Goal: Task Accomplishment & Management: Manage account settings

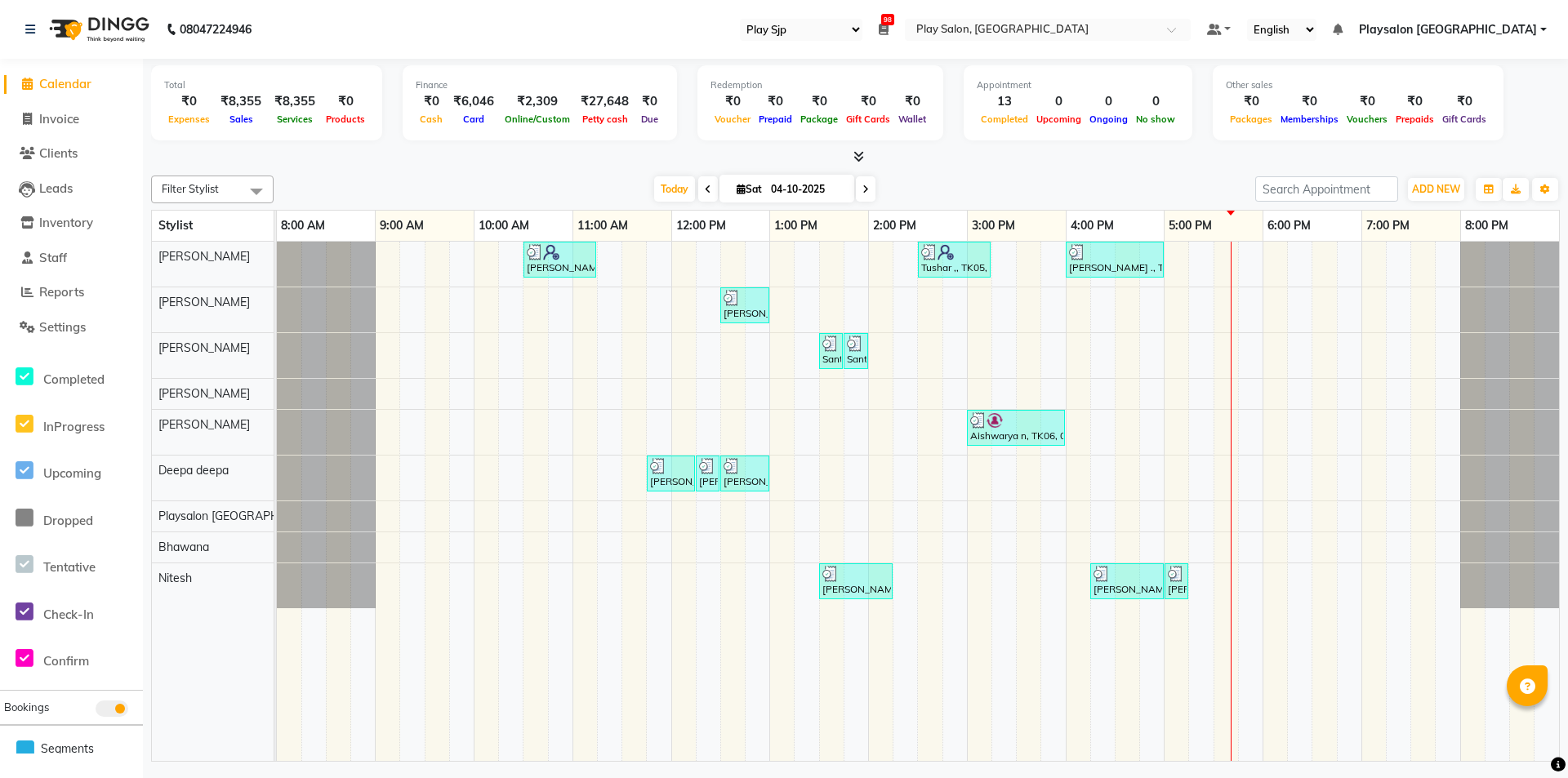
select select "94"
click at [1182, 346] on div "Gopal Samkaram, TK01, 10:30 AM-11:15 AM, Hair Cut Men (Stylist) Tushar ,, TK05,…" at bounding box center [918, 501] width 1282 height 519
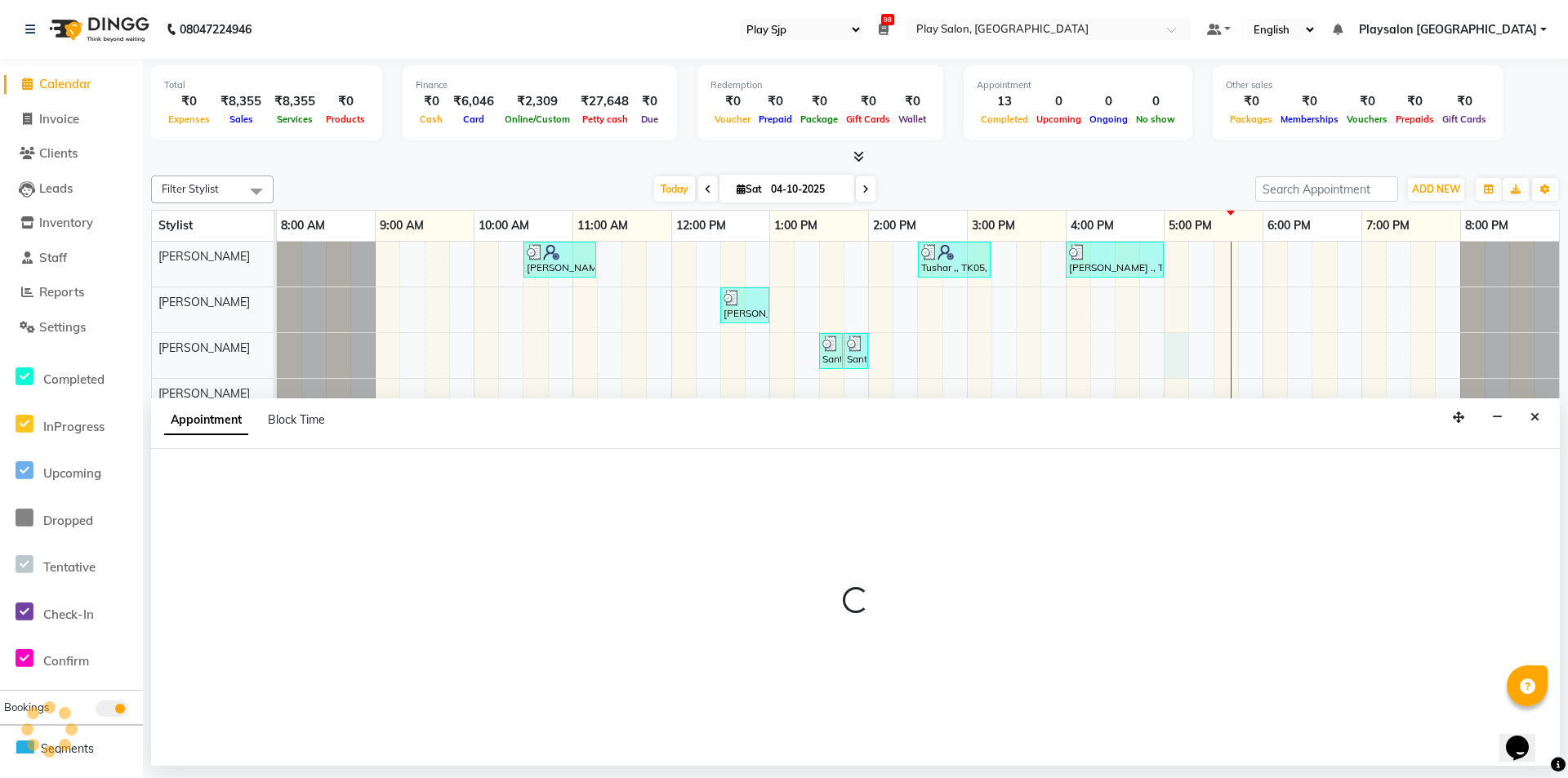
select select "80387"
select select "1020"
select select "tentative"
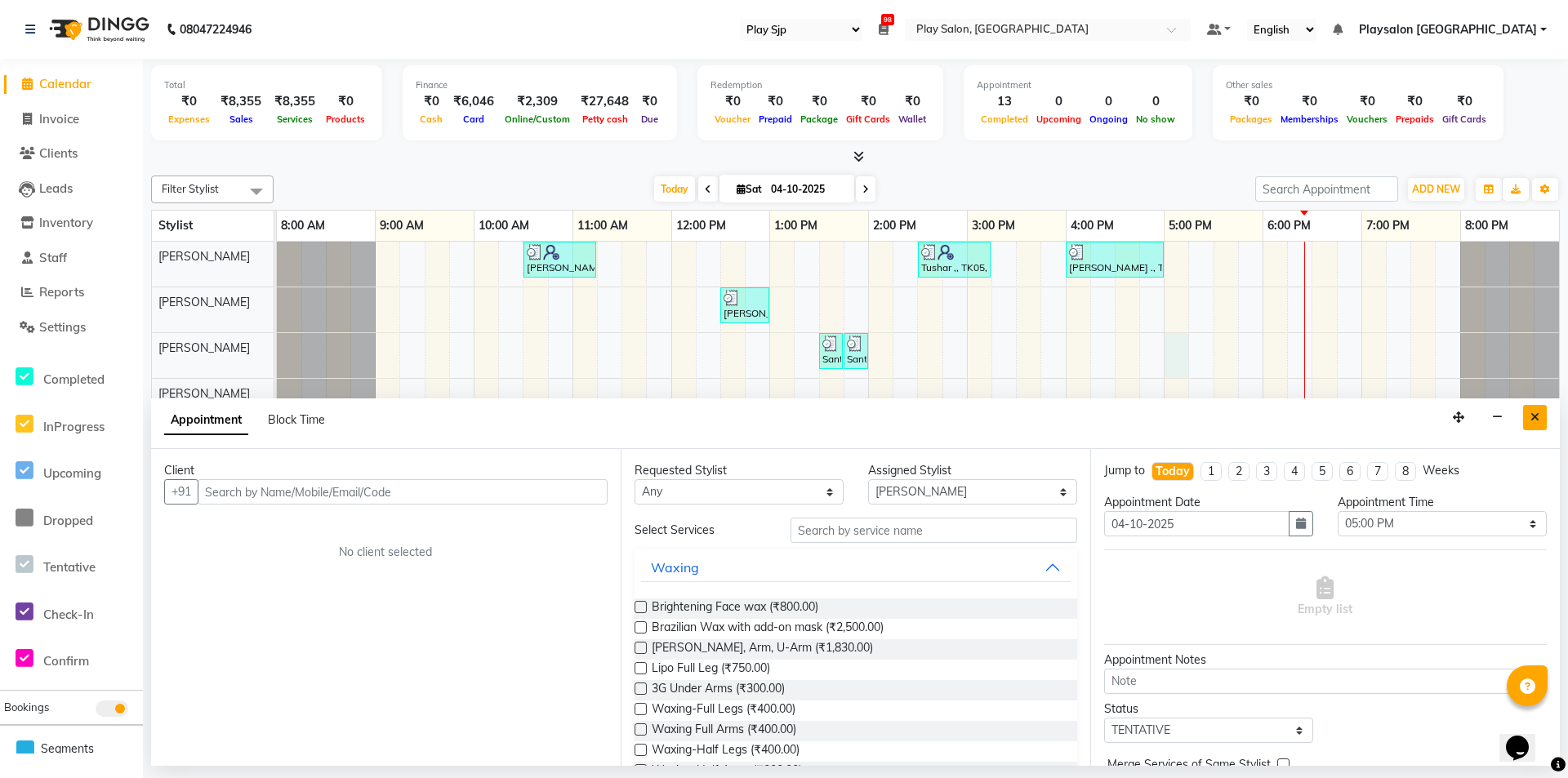
click at [1538, 409] on button "Close" at bounding box center [1535, 417] width 24 height 26
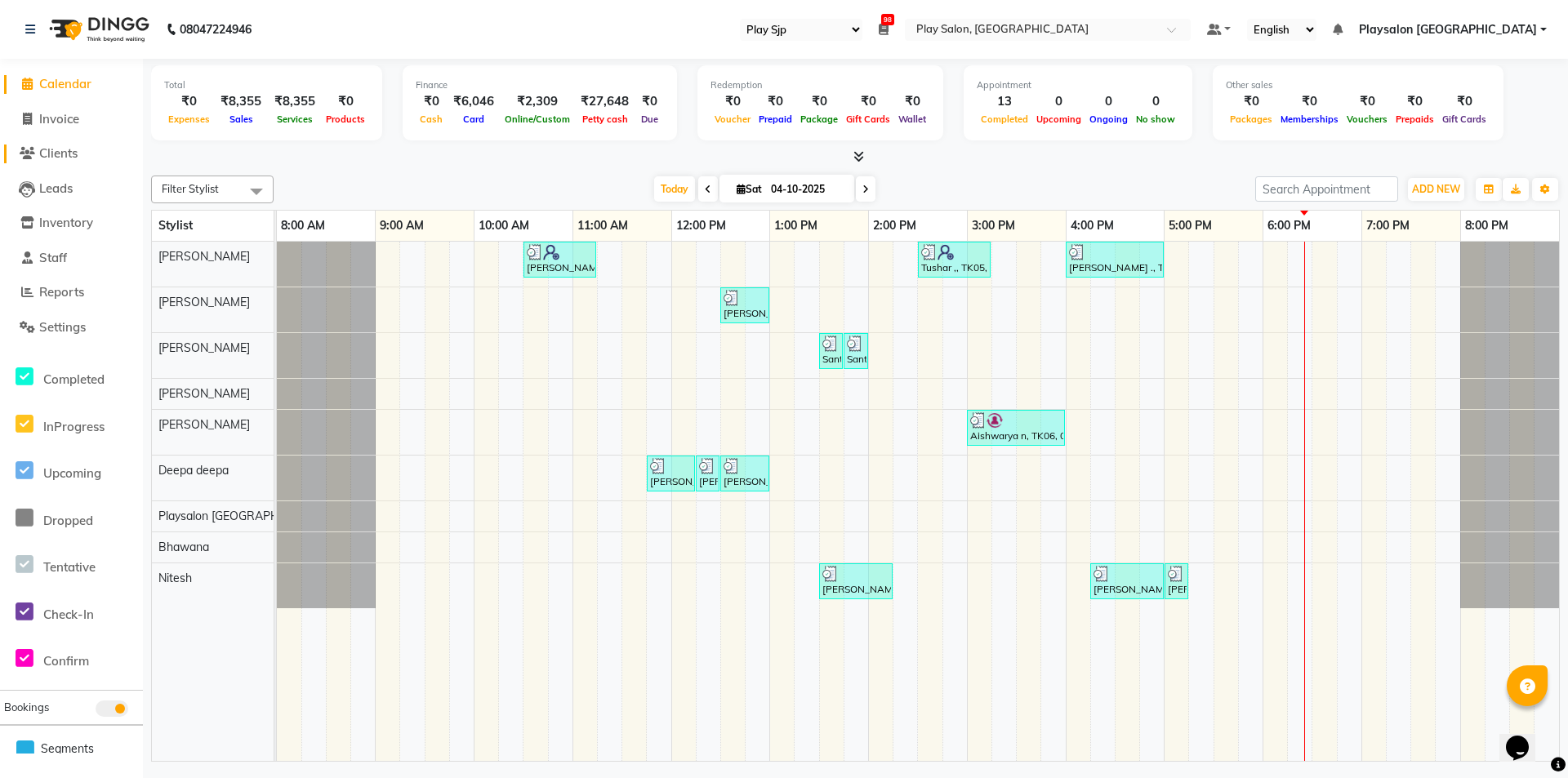
click at [65, 156] on span "Clients" at bounding box center [59, 152] width 39 height 16
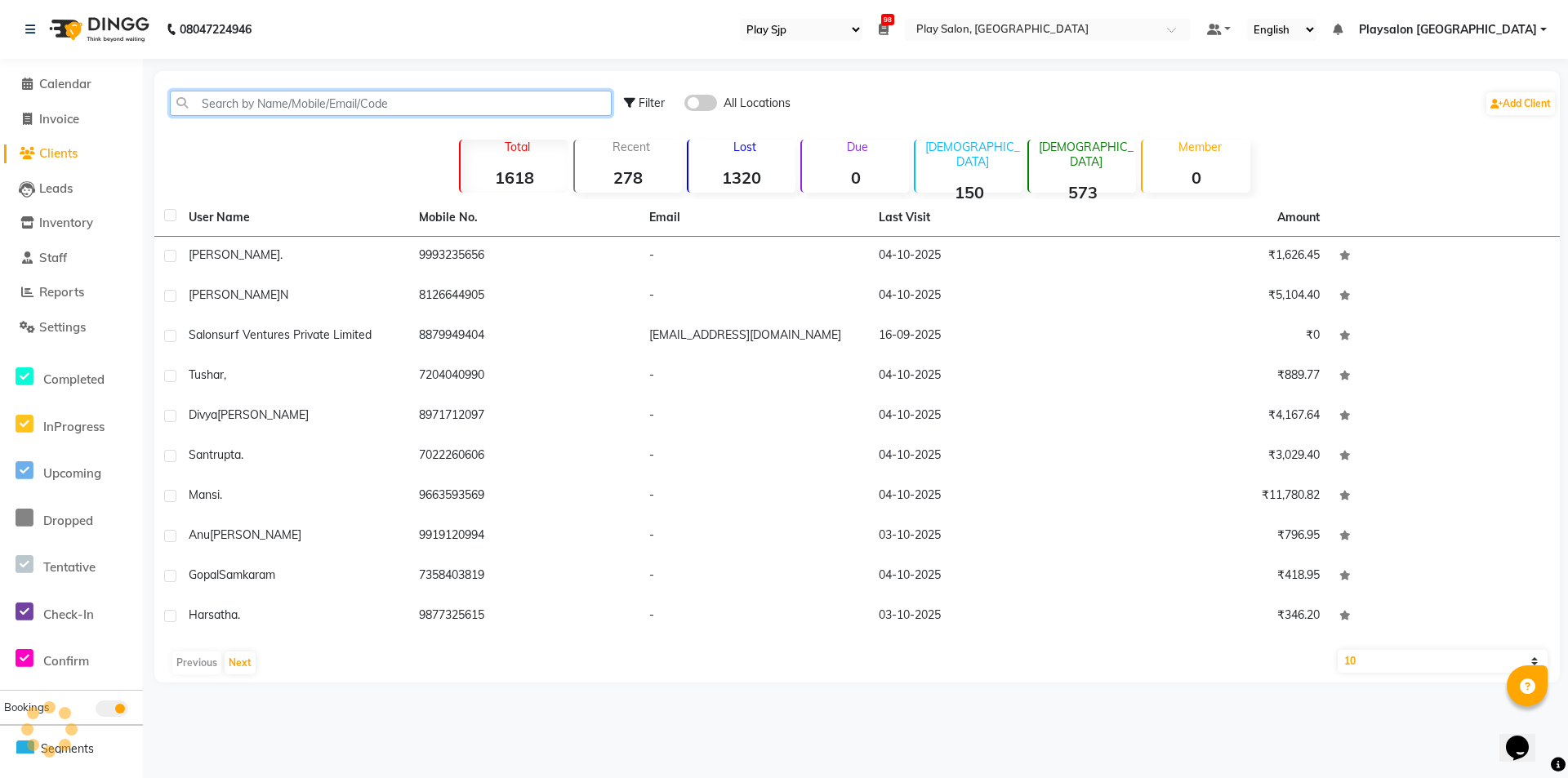
click at [270, 101] on input "text" at bounding box center [390, 104] width 442 height 26
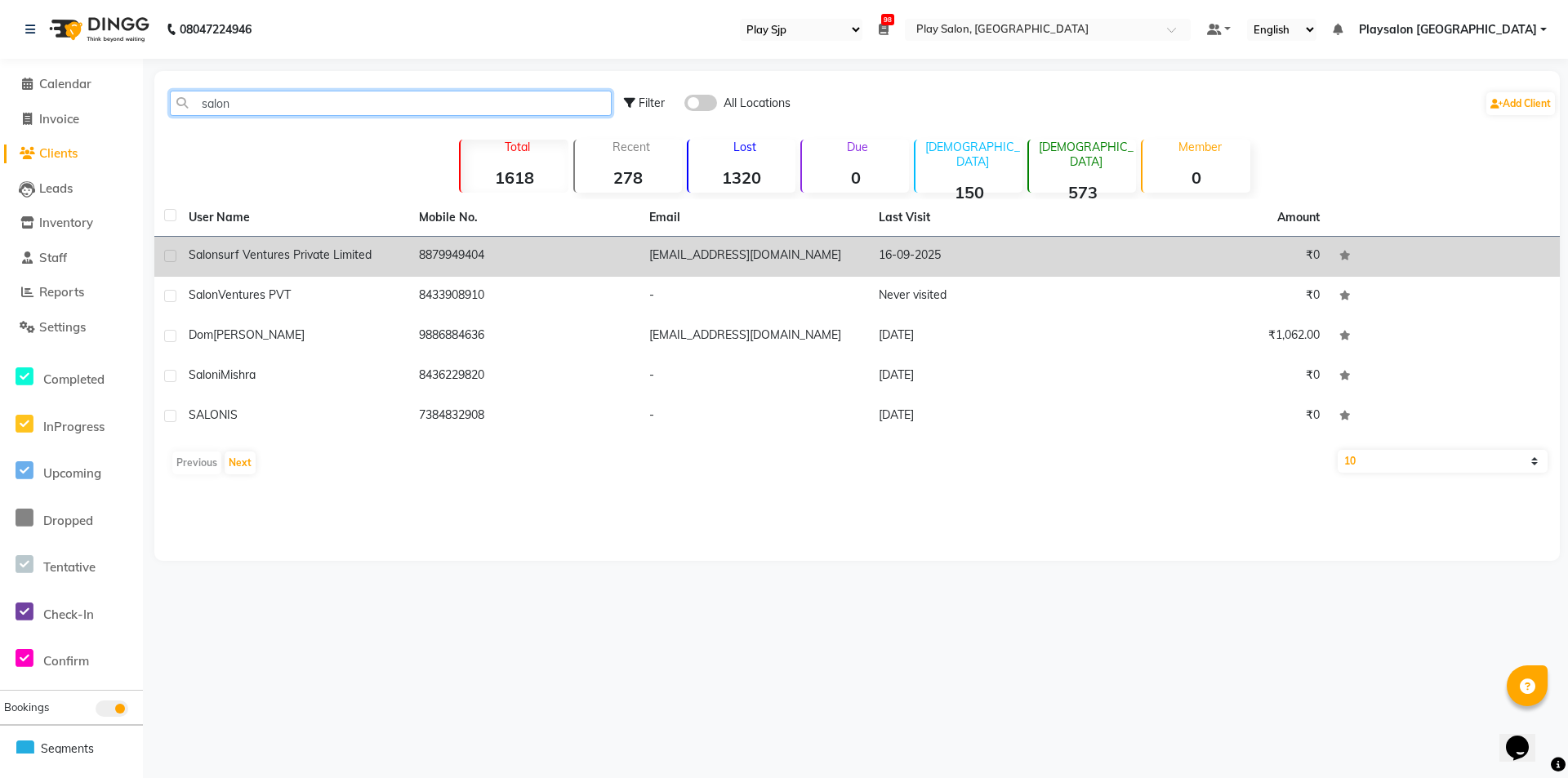
type input "salon"
click at [517, 250] on td "8879949404" at bounding box center [524, 257] width 230 height 40
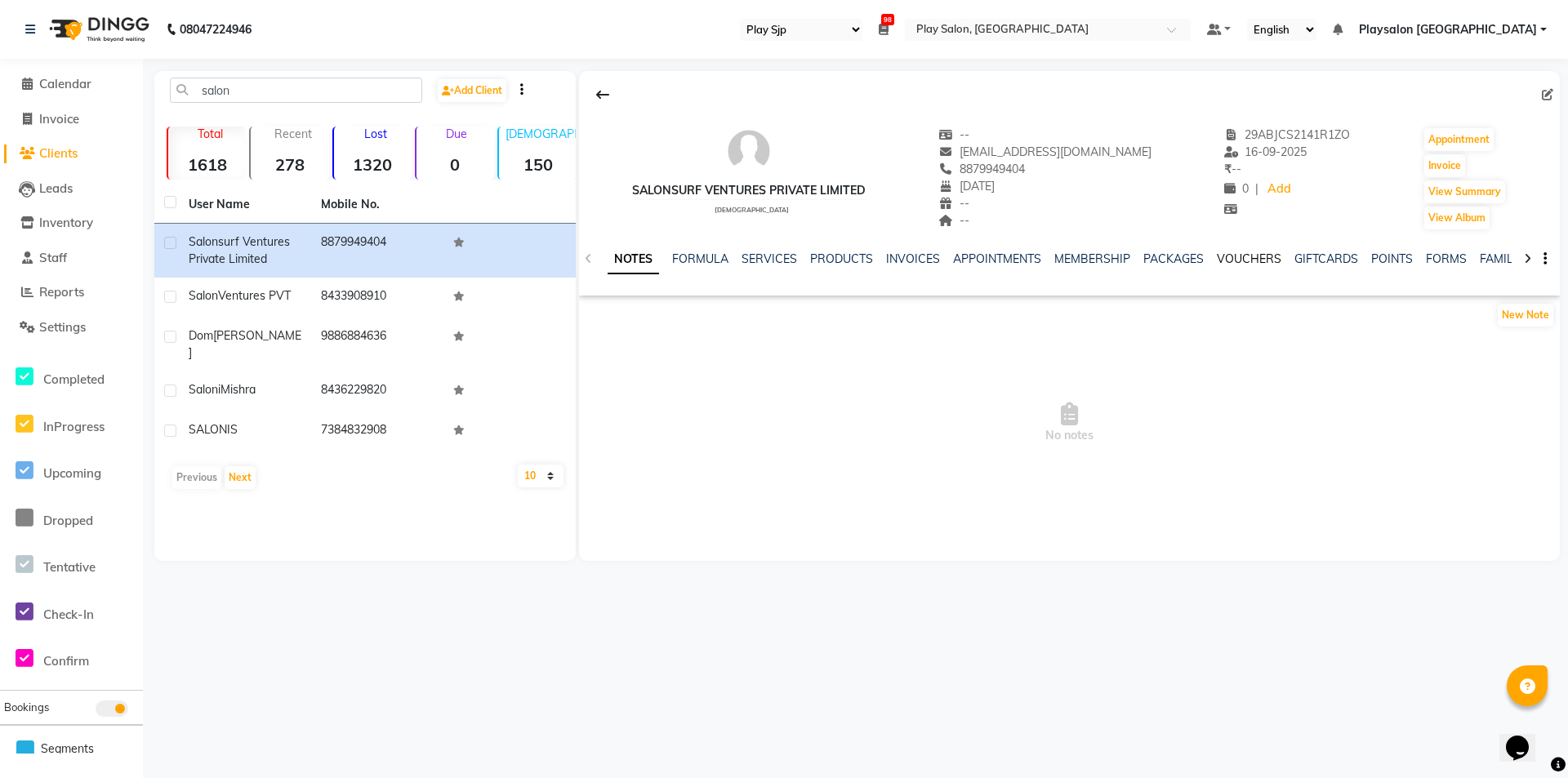
click at [1266, 254] on link "VOUCHERS" at bounding box center [1249, 259] width 64 height 15
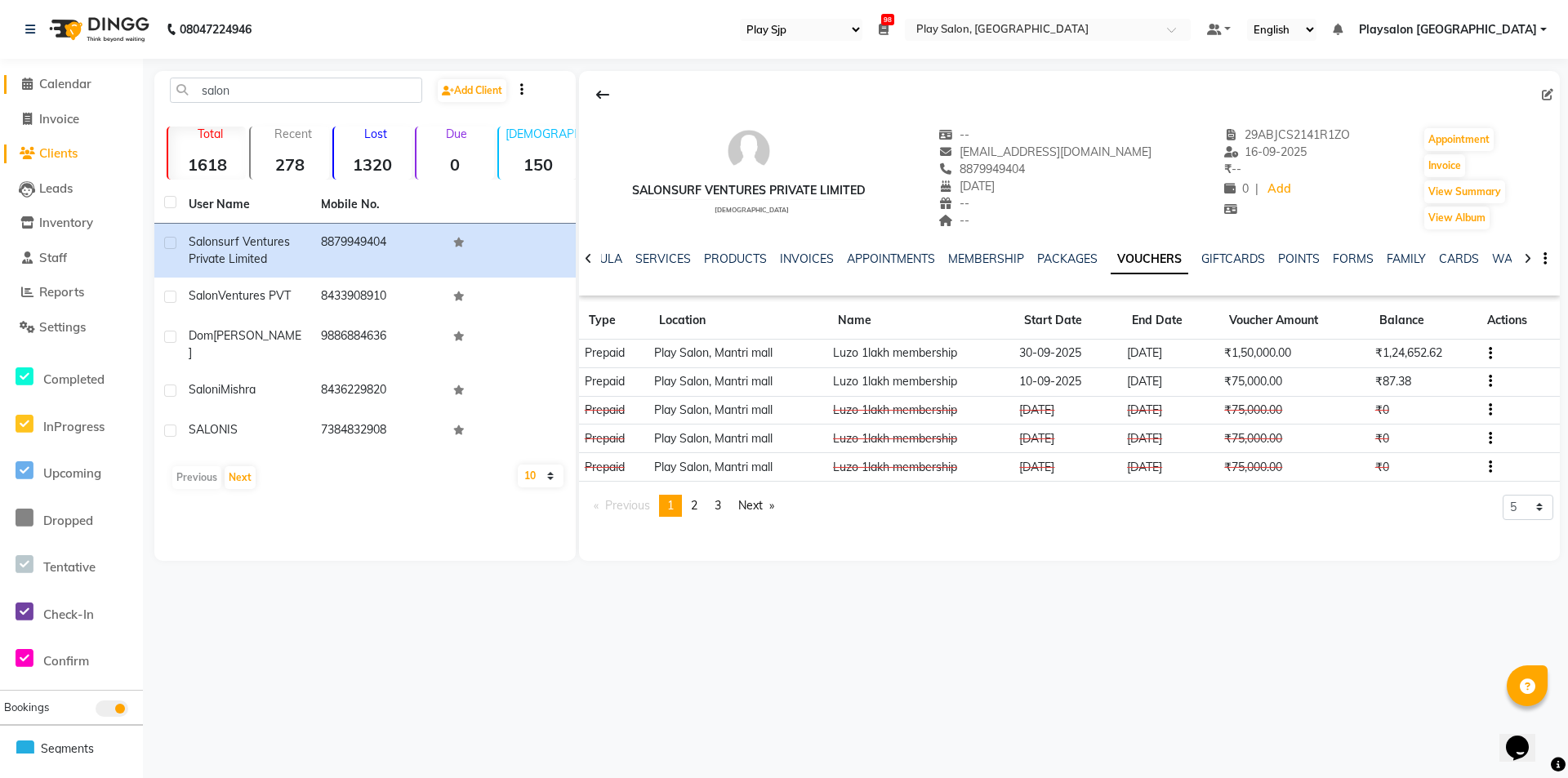
drag, startPoint x: 43, startPoint y: 83, endPoint x: 105, endPoint y: 147, distance: 89.1
click at [46, 83] on span "Calendar" at bounding box center [65, 83] width 52 height 16
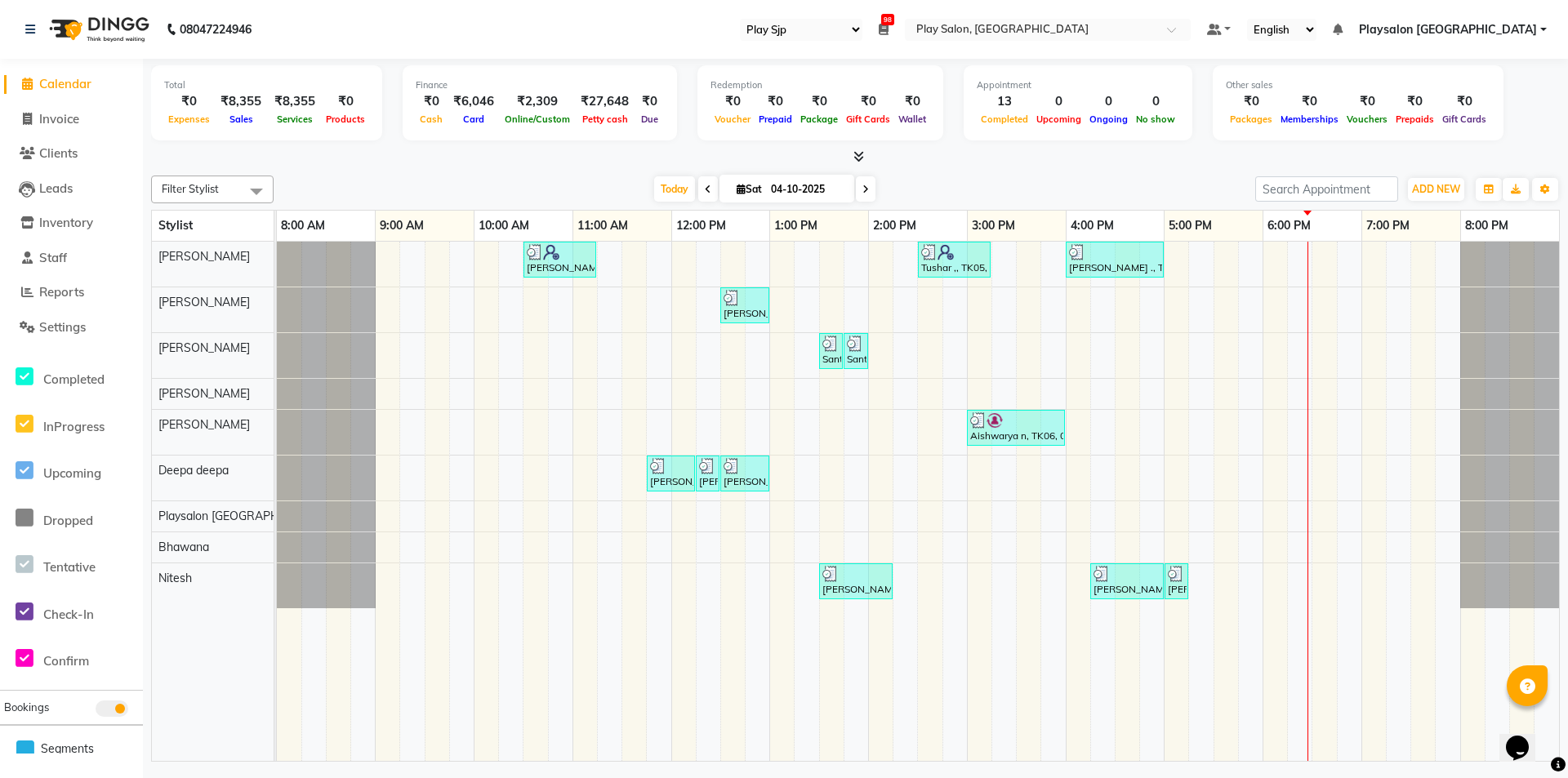
click at [1089, 157] on div at bounding box center [856, 157] width 1408 height 17
click at [1256, 350] on div "Gopal Samkaram, TK01, 10:30 AM-11:15 AM, Hair Cut Men (Stylist) Tushar ,, TK05,…" at bounding box center [918, 501] width 1282 height 519
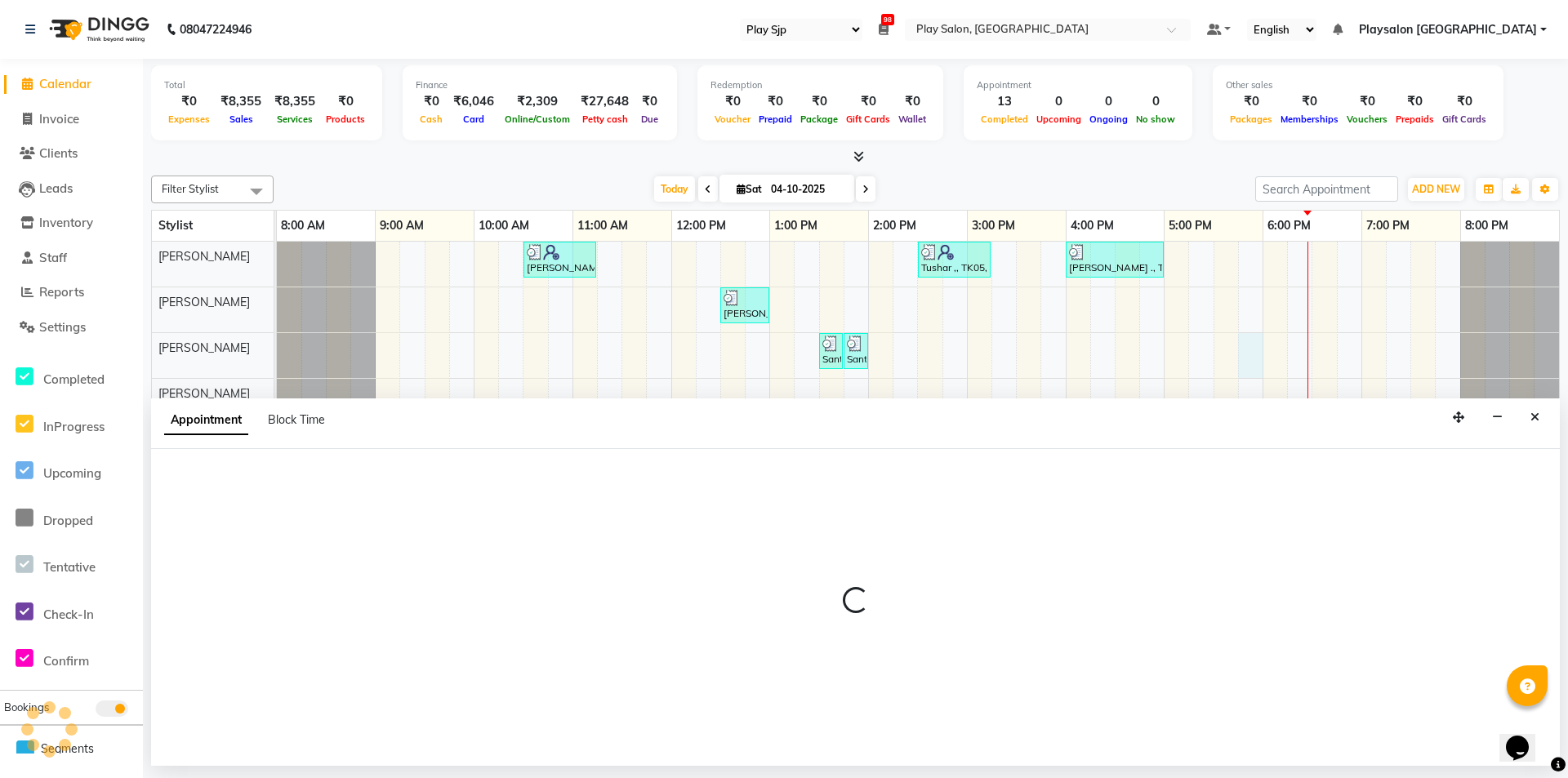
select select "80387"
select select "1065"
select select "tentative"
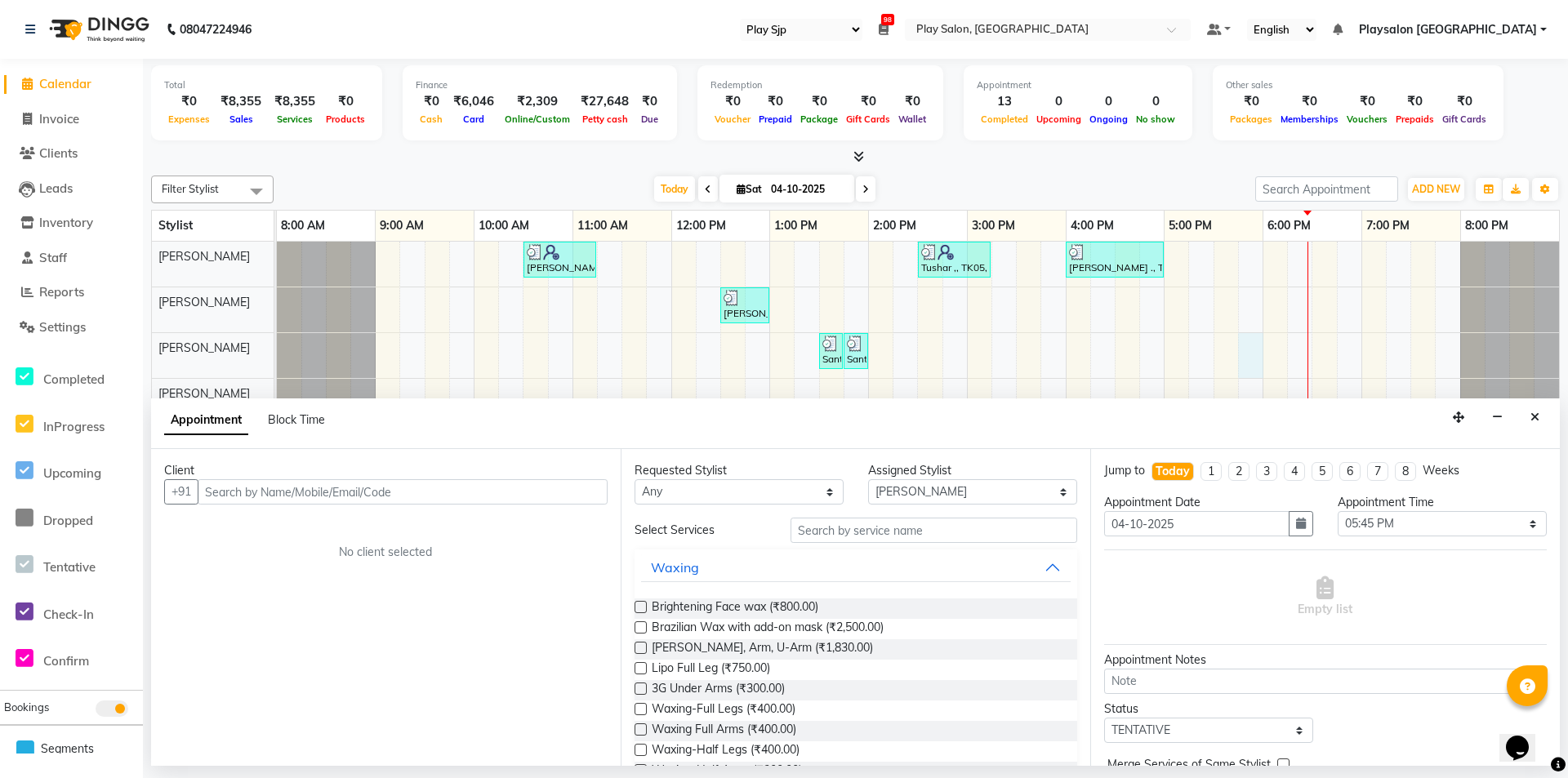
click at [290, 491] on input "text" at bounding box center [402, 492] width 409 height 26
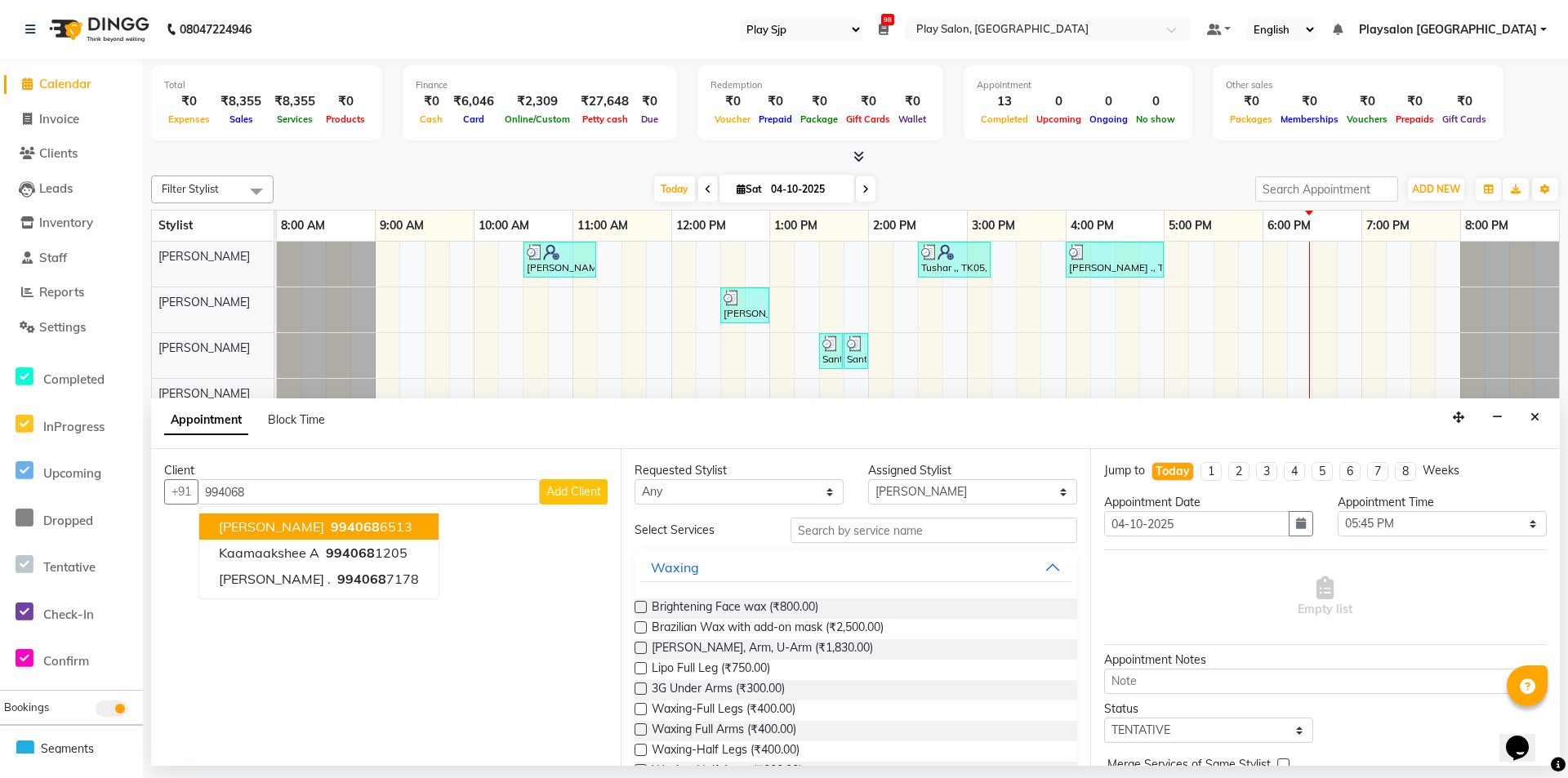
click at [330, 520] on span "994068" at bounding box center [354, 527] width 49 height 17
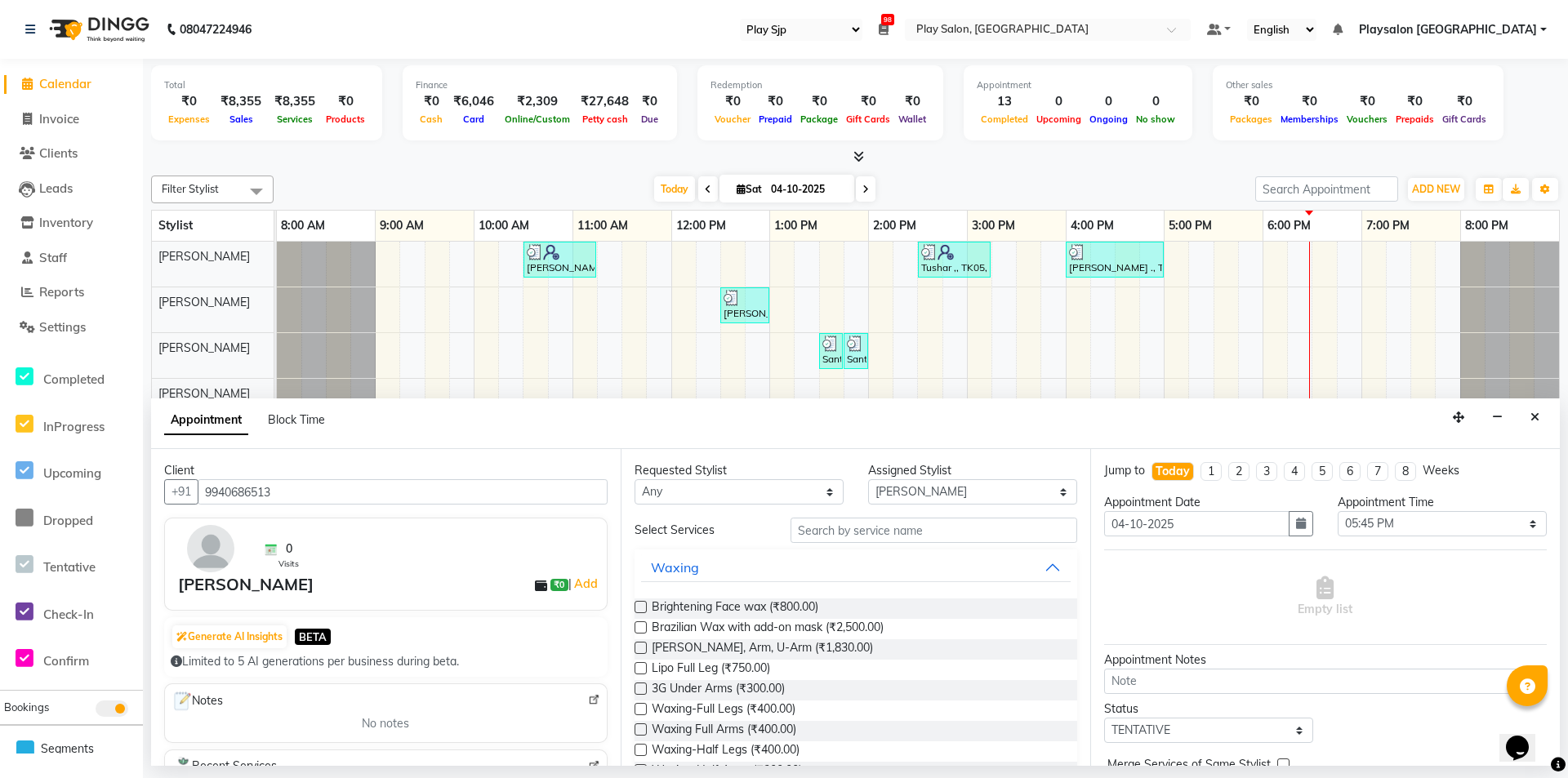
type input "9940686513"
click at [814, 528] on input "text" at bounding box center [934, 530] width 286 height 26
click at [734, 449] on app-booking "Appointment Block Time Client +91 9940686513 0 Visits [PERSON_NAME] ₹0 | Add Ge…" at bounding box center [856, 582] width 1408 height 367
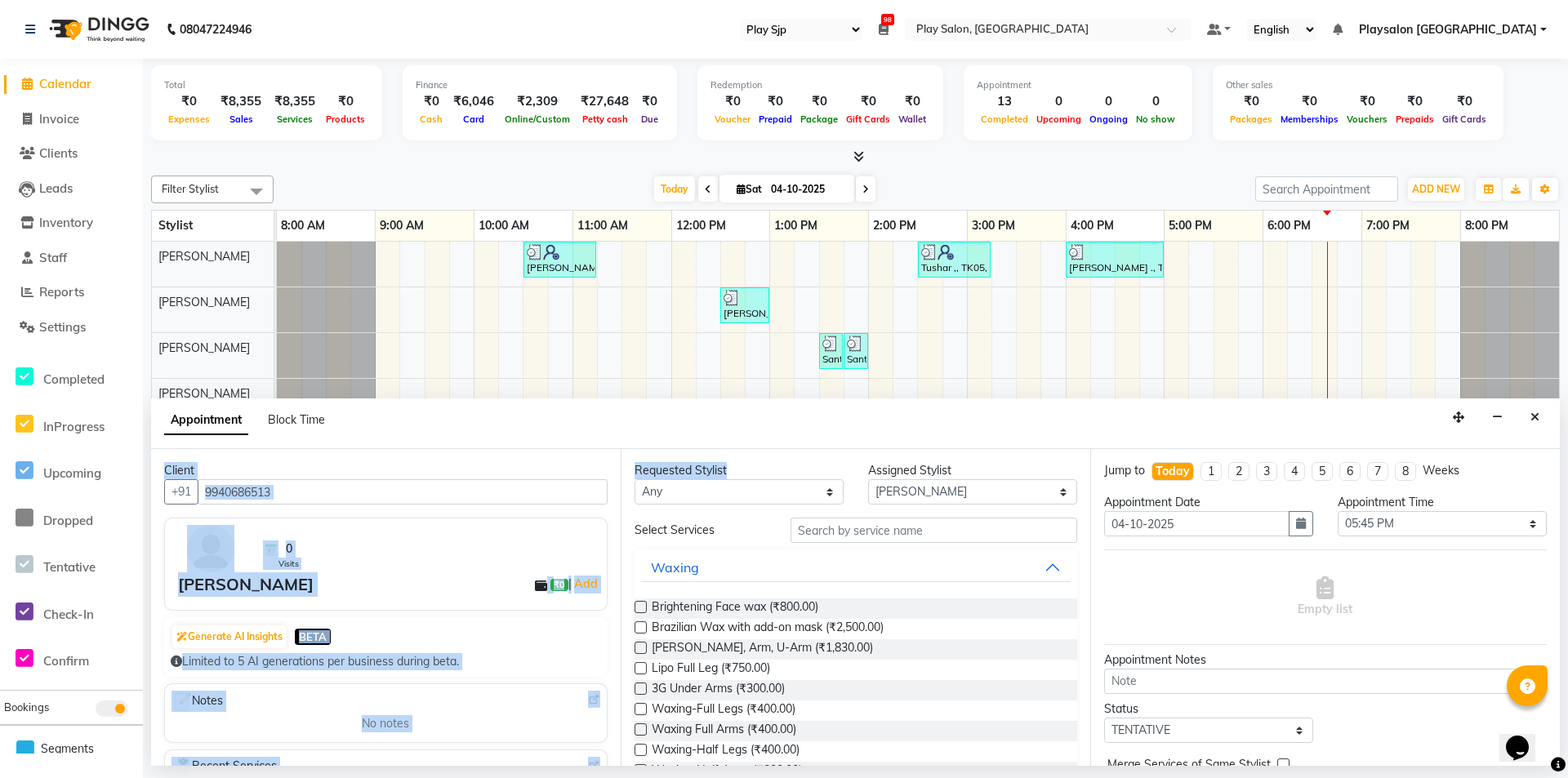
click at [447, 451] on div "Client +91 9940686513 0 Visits [PERSON_NAME] ₹0 | Add Generate AI Insights BETA…" at bounding box center [386, 606] width 469 height 317
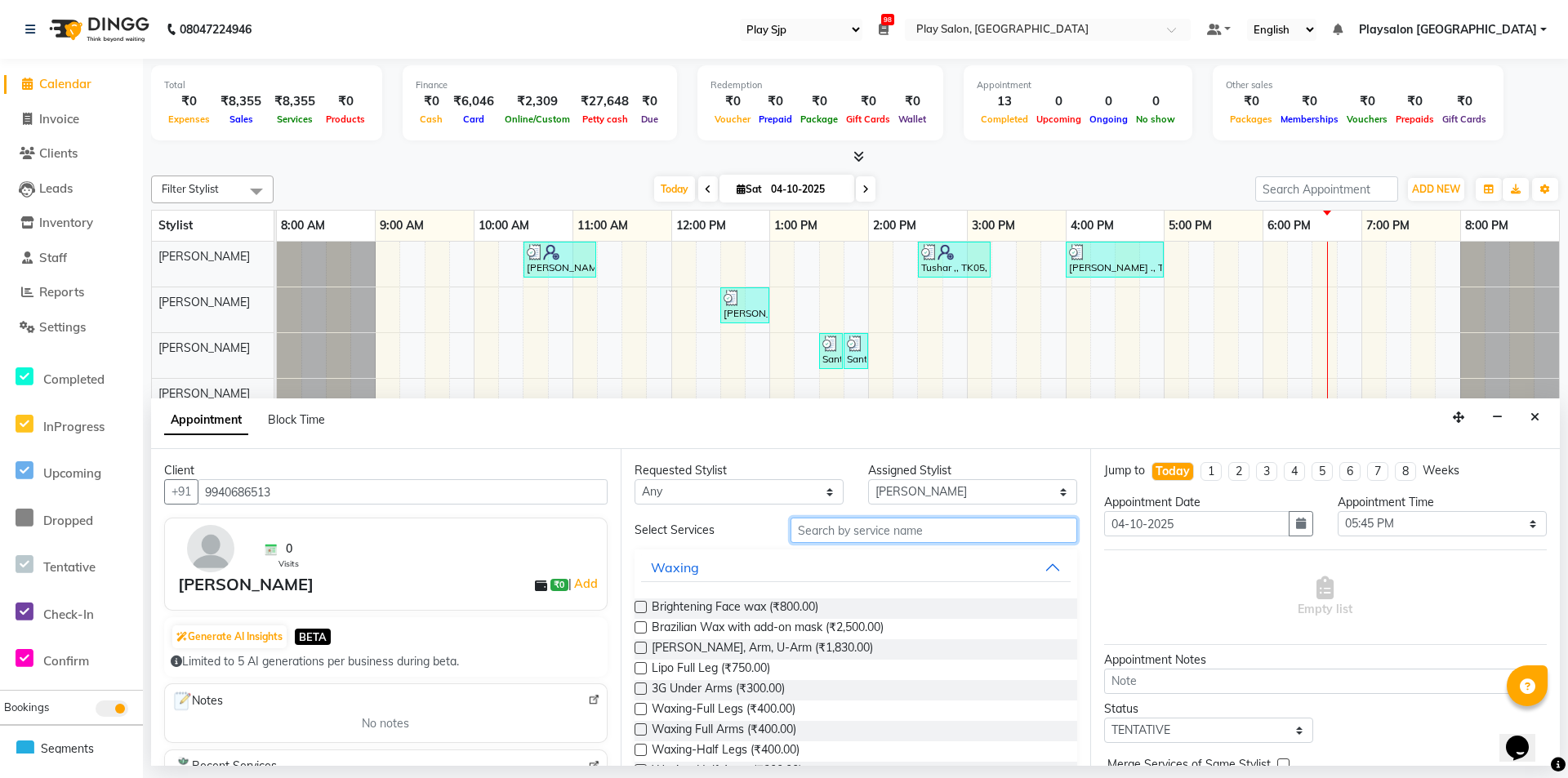
click at [819, 529] on input "text" at bounding box center [934, 530] width 286 height 26
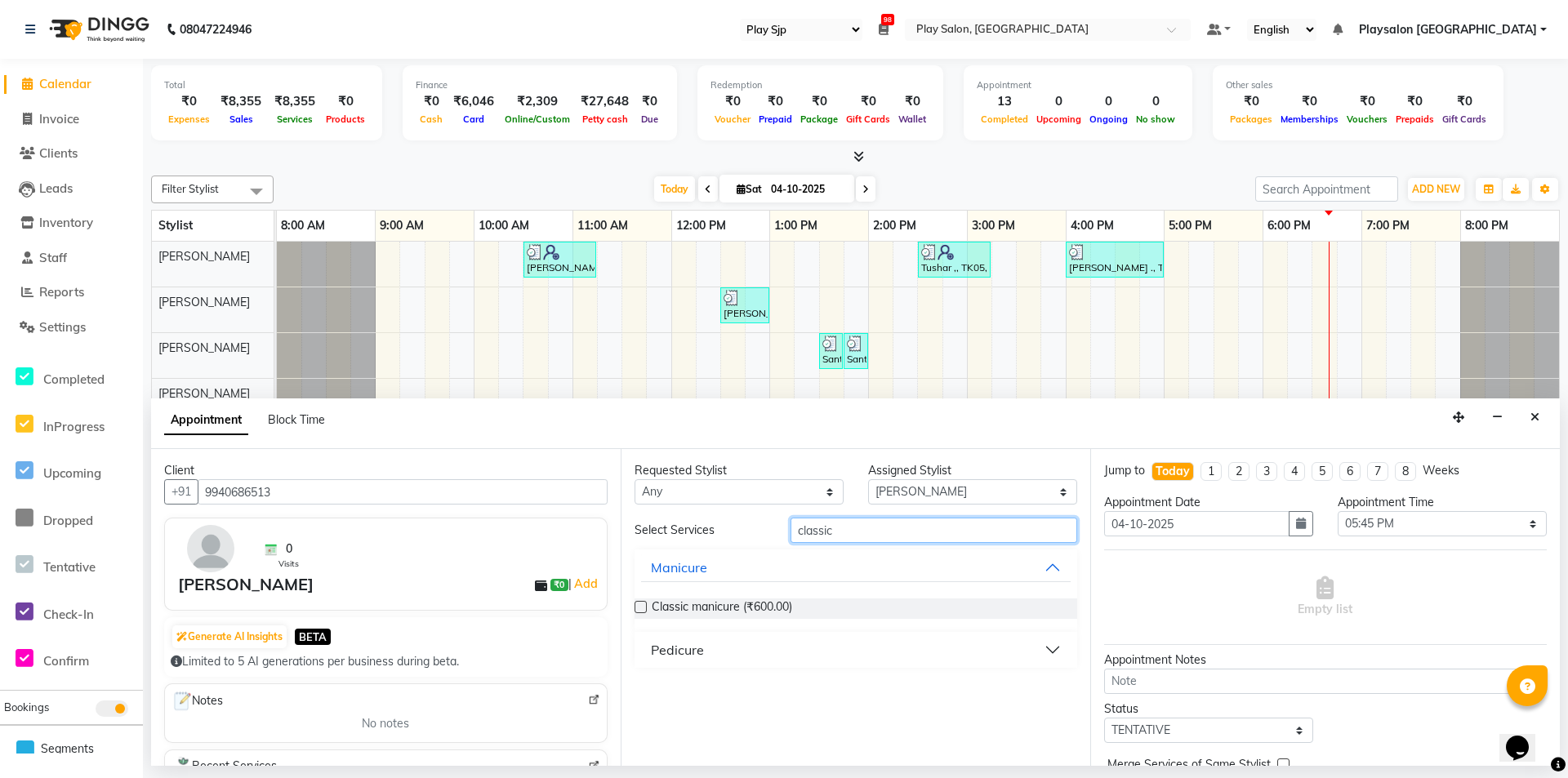
type input "classic"
click at [758, 653] on button "Pedicure" at bounding box center [856, 650] width 430 height 29
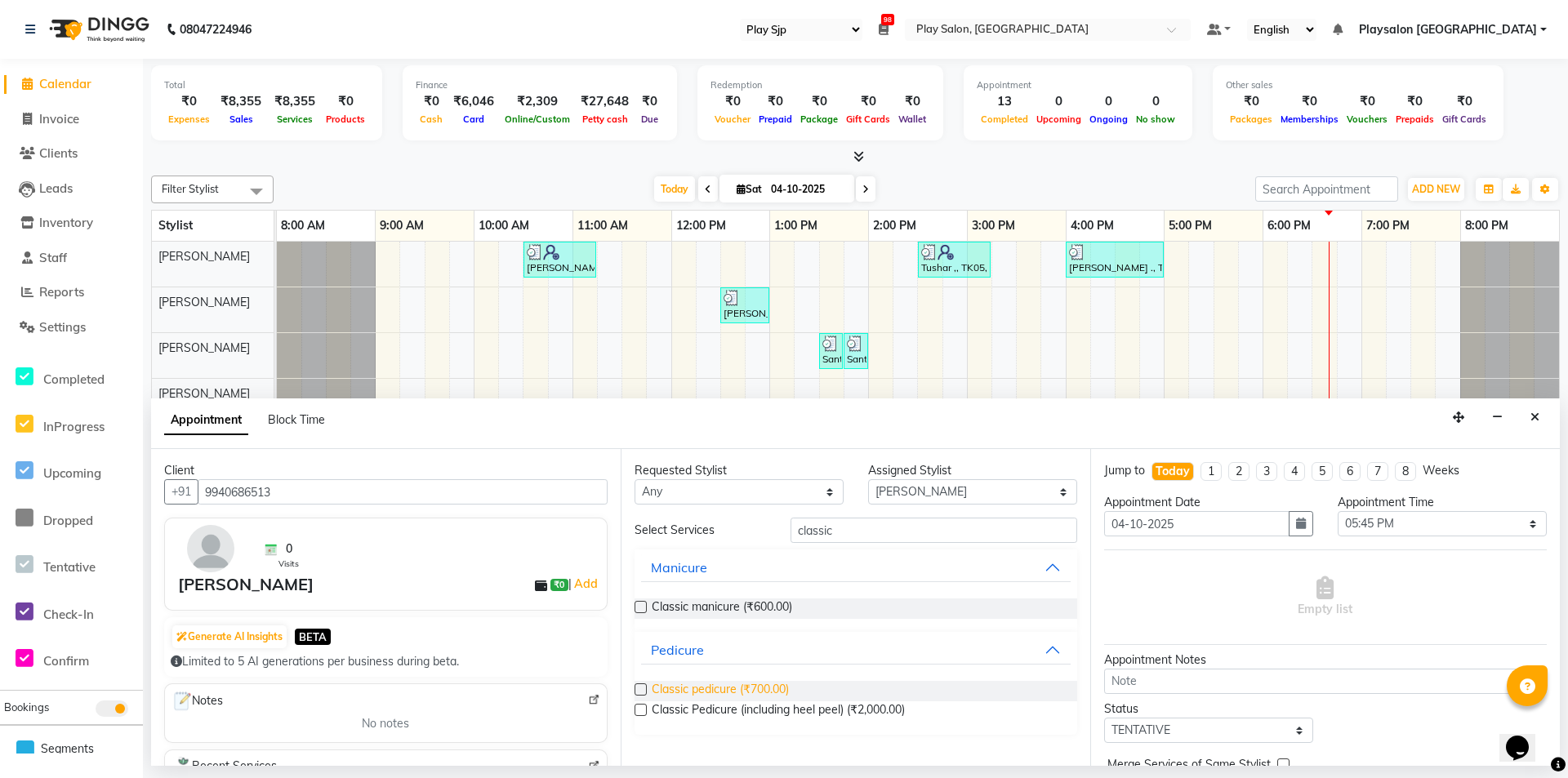
click at [740, 686] on span "Classic pedicure (₹700.00)" at bounding box center [720, 691] width 137 height 20
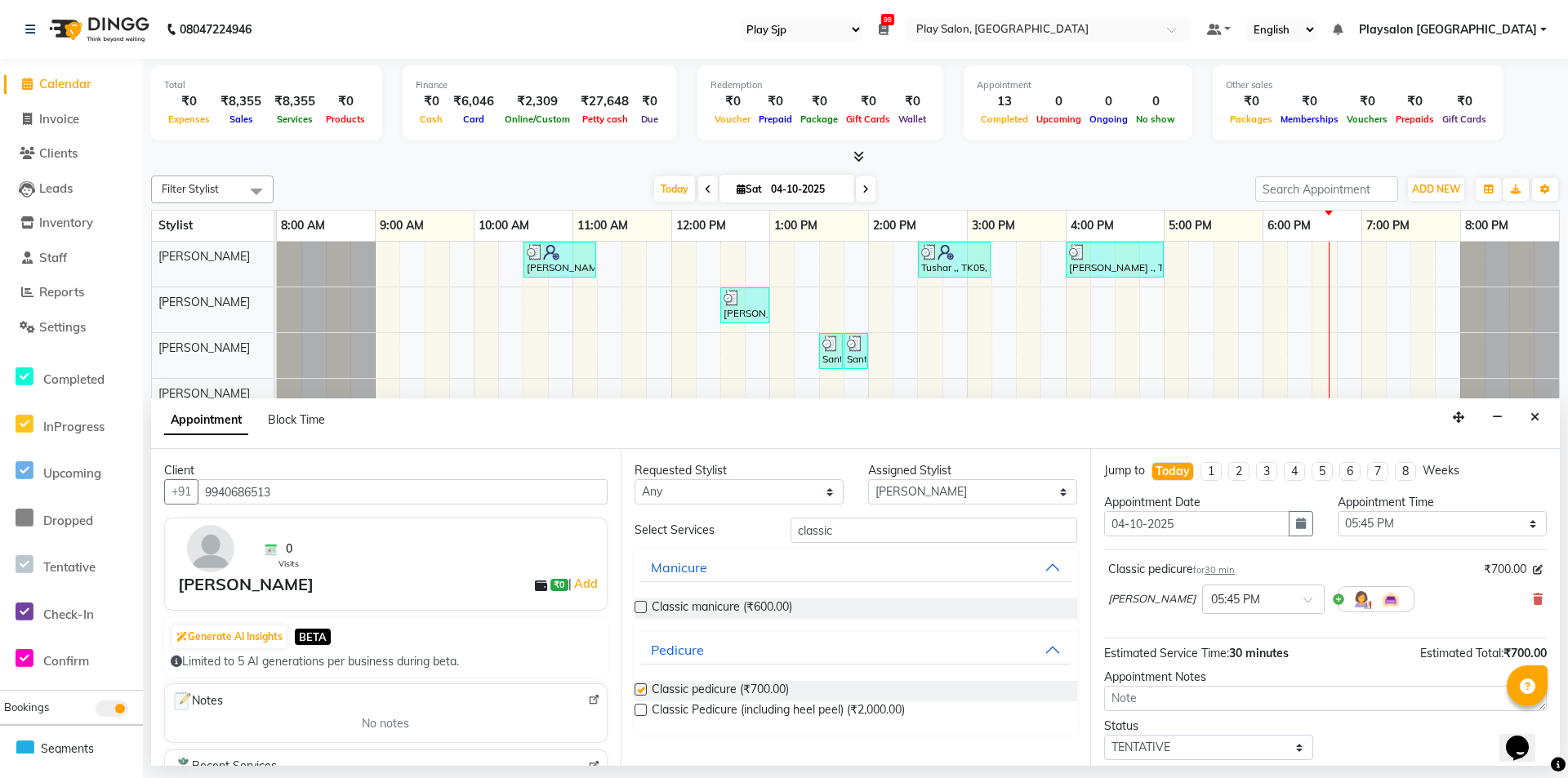
checkbox input "false"
click at [921, 480] on select "Select [PERSON_NAME] Lun Deepa [PERSON_NAME] Yimkhiung Mojesh [PERSON_NAME] Pla…" at bounding box center [972, 492] width 209 height 26
select select "80381"
click at [868, 479] on select "Select [PERSON_NAME] Lun Deepa [PERSON_NAME] Yimkhiung Mojesh [PERSON_NAME] Pla…" at bounding box center [972, 492] width 209 height 26
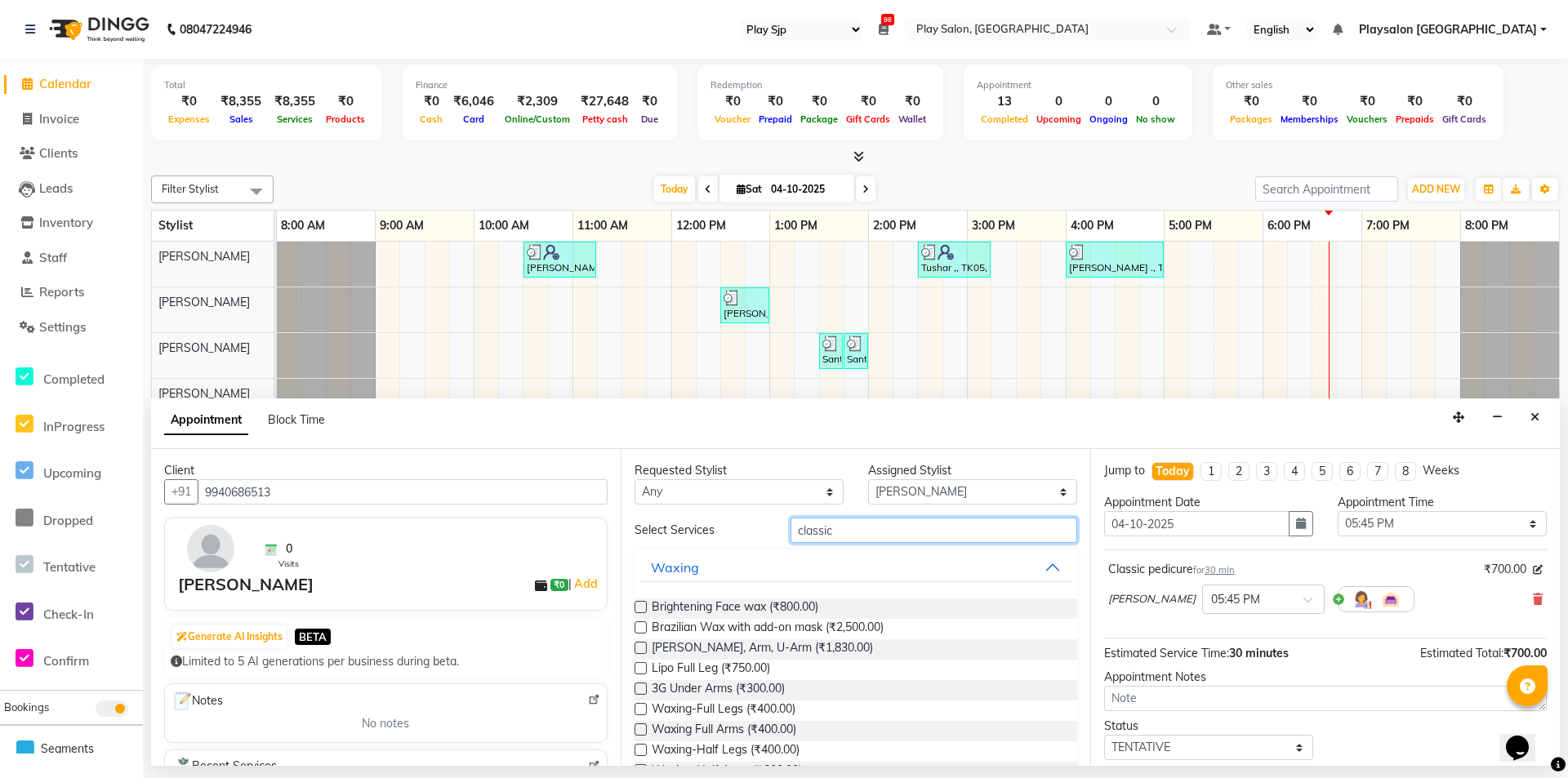
click at [858, 535] on input "classic" at bounding box center [934, 530] width 286 height 26
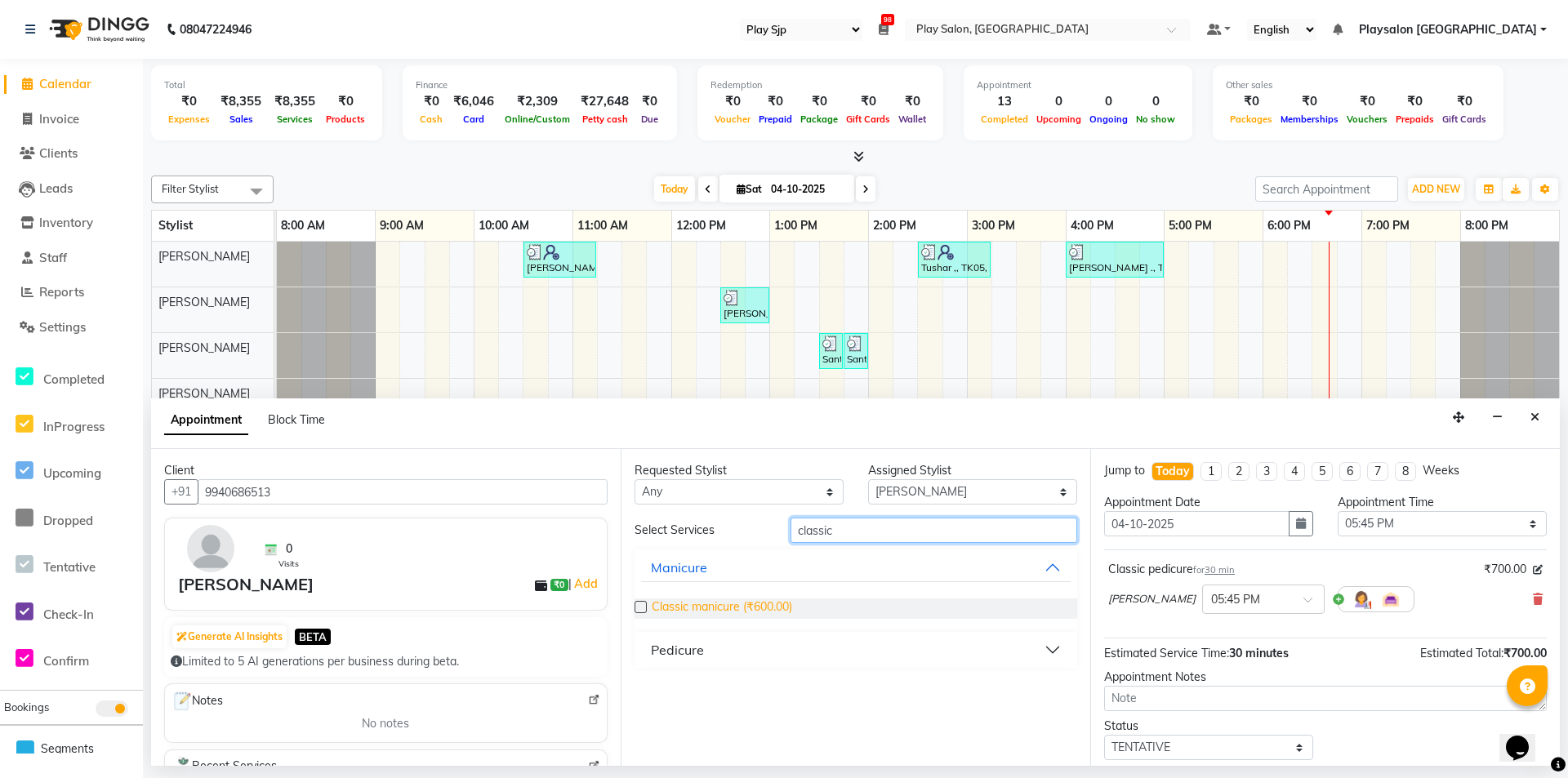
type input "classic"
click at [734, 611] on span "Classic manicure (₹600.00)" at bounding box center [722, 608] width 140 height 20
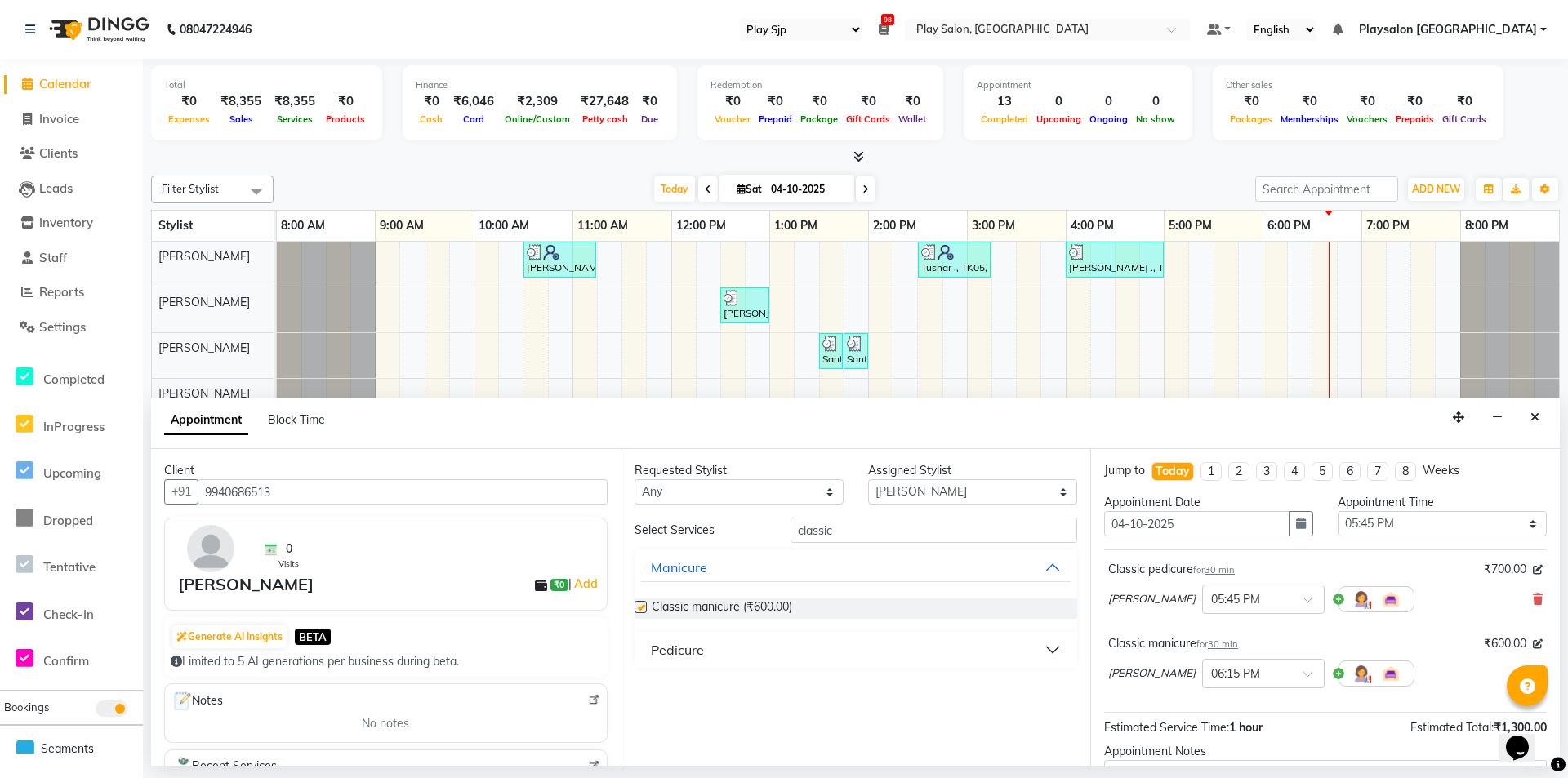
checkbox input "false"
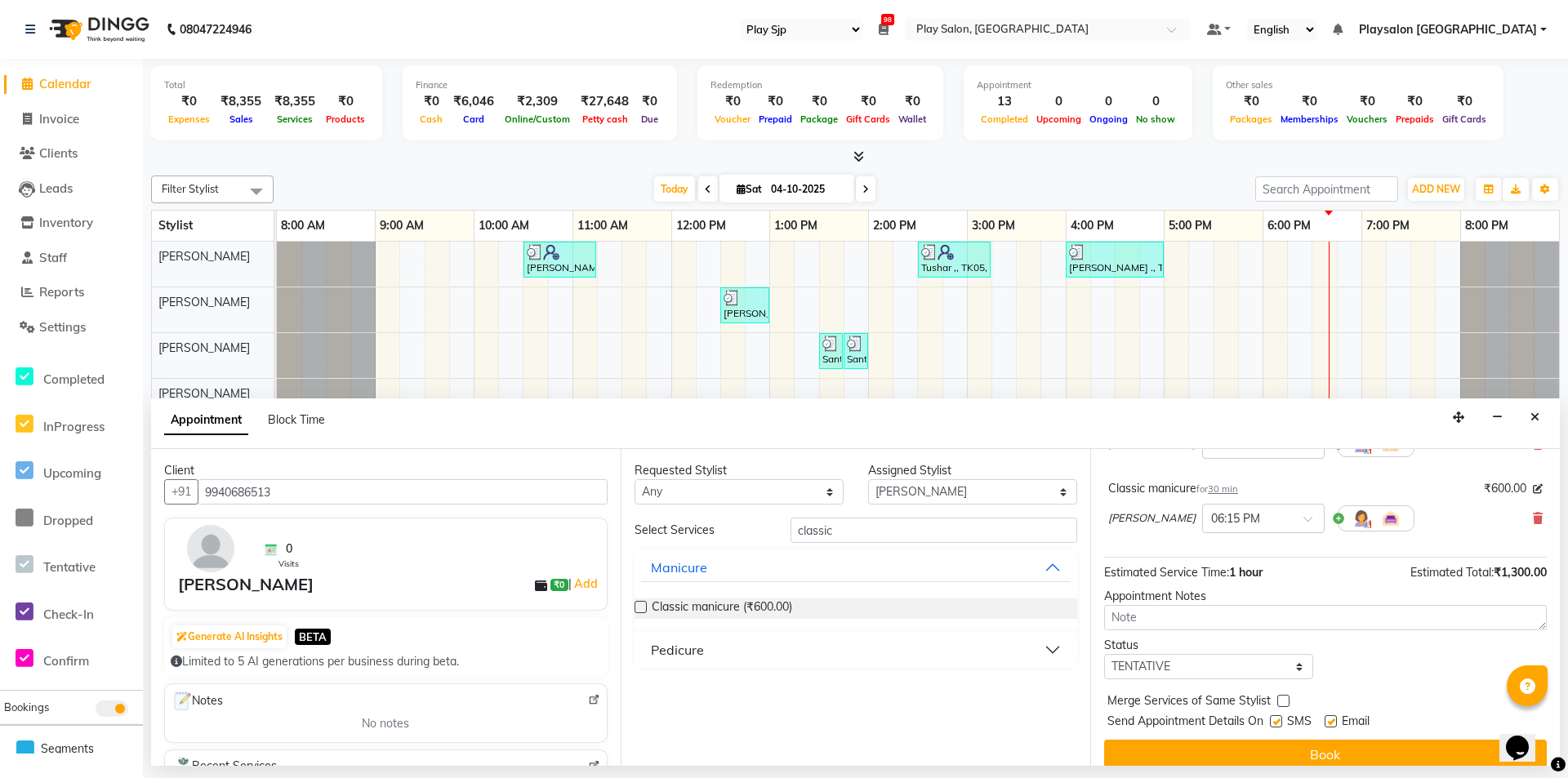
scroll to position [172, 0]
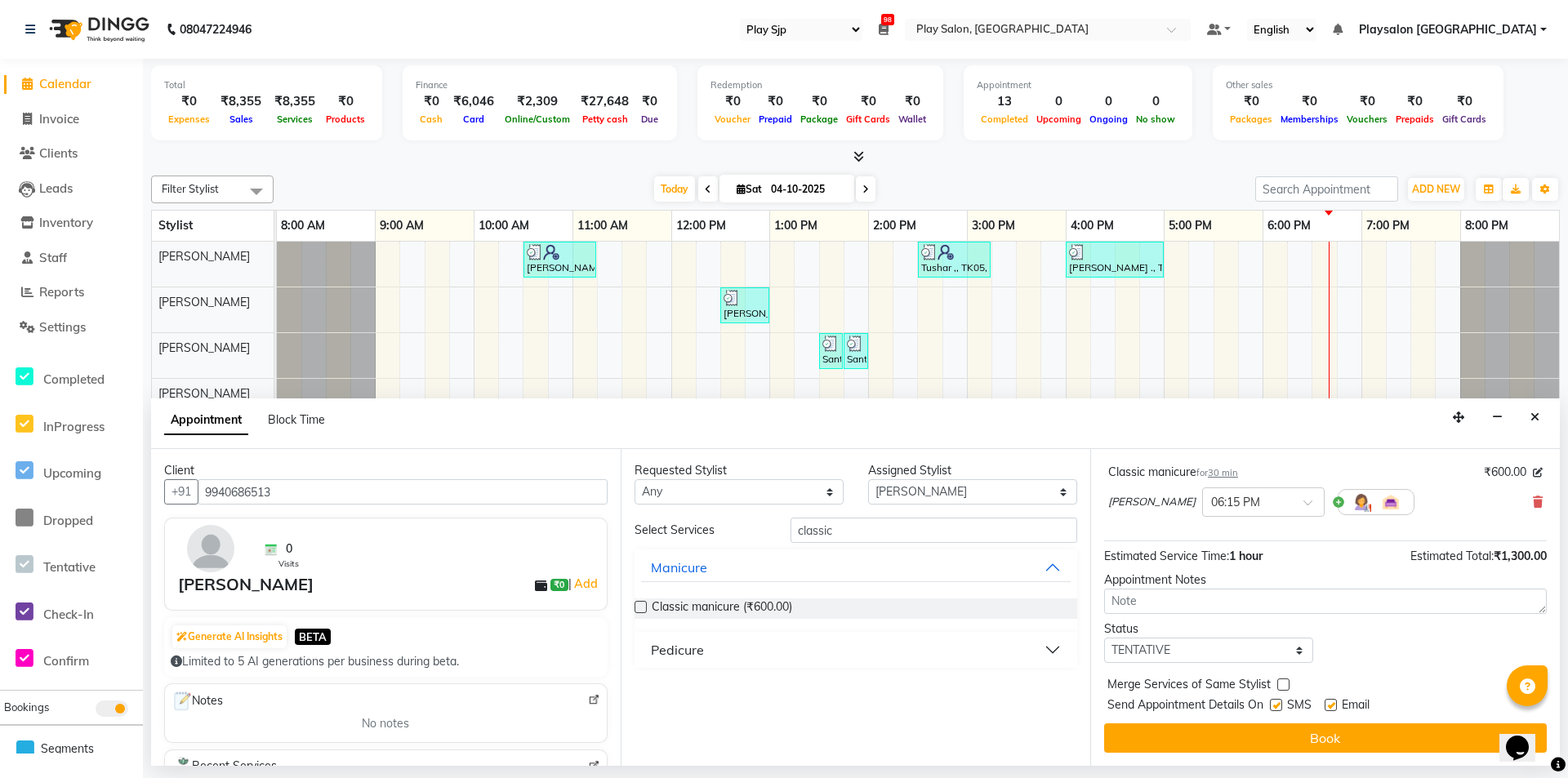
click at [1273, 703] on label at bounding box center [1275, 704] width 12 height 12
click at [1273, 703] on input "checkbox" at bounding box center [1275, 706] width 11 height 11
checkbox input "false"
click at [1331, 697] on div "Email" at bounding box center [1353, 706] width 58 height 20
click at [1331, 704] on label at bounding box center [1330, 704] width 12 height 12
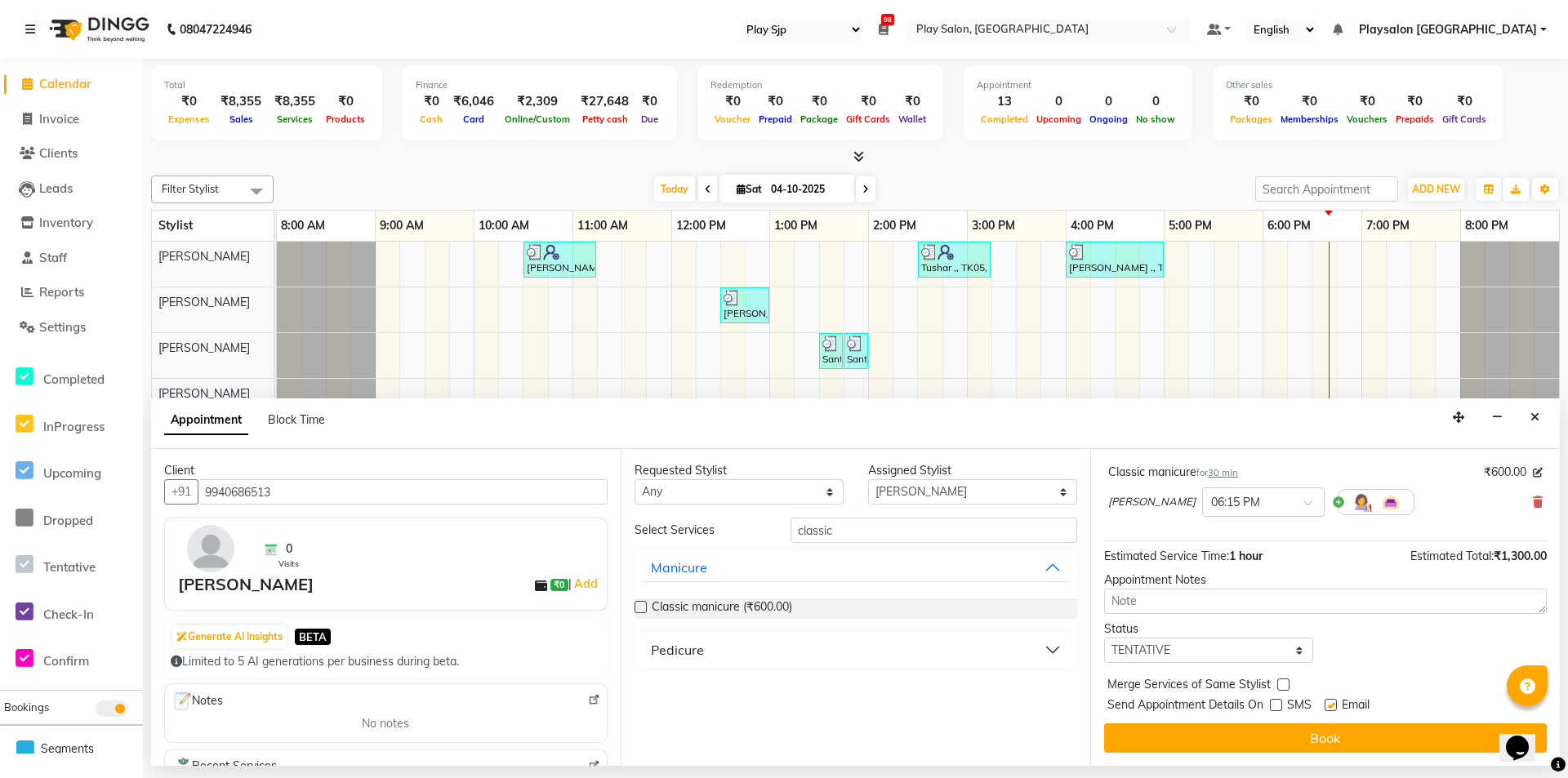
click at [1331, 704] on input "checkbox" at bounding box center [1330, 706] width 11 height 11
checkbox input "false"
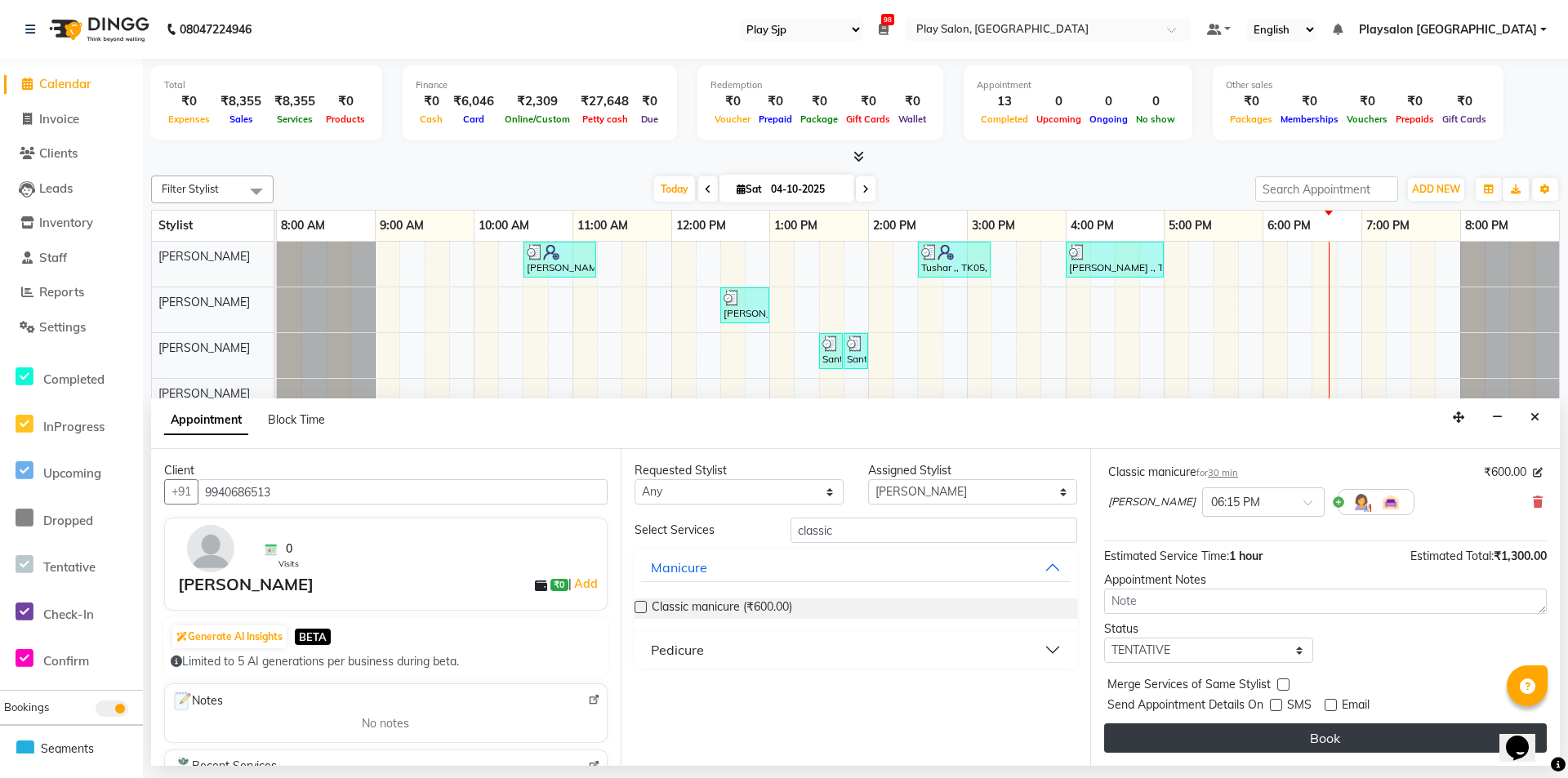
click at [1315, 725] on button "Book" at bounding box center [1325, 738] width 442 height 29
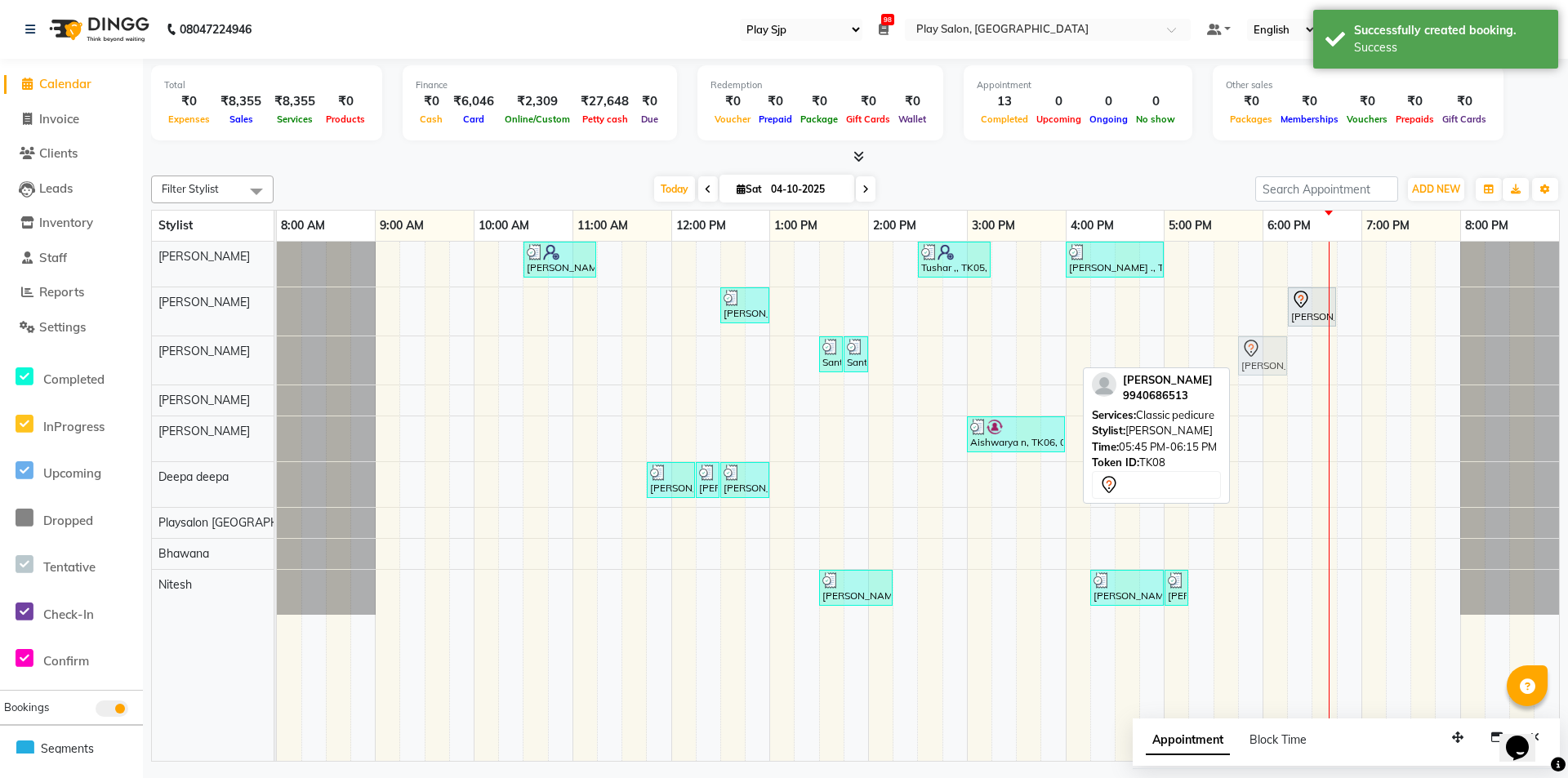
click at [277, 356] on div "Santrupta ., TK04, 01:30 PM-01:45 PM, Bead waxing full face Santrupta ., TK04, …" at bounding box center [277, 360] width 0 height 48
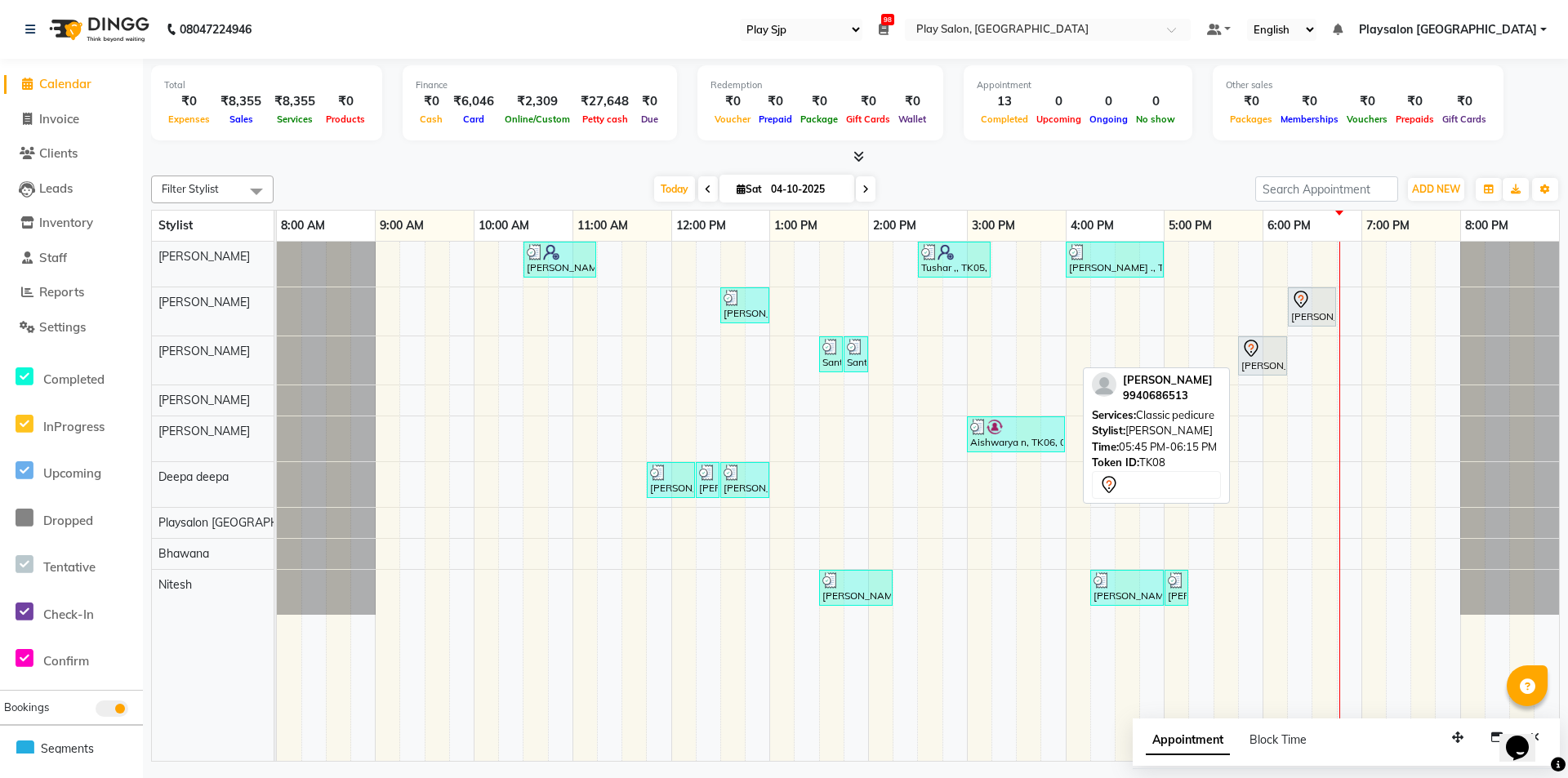
click at [1266, 358] on div "[PERSON_NAME], TK08, 05:45 PM-06:15 PM, Classic pedicure" at bounding box center [1262, 355] width 46 height 34
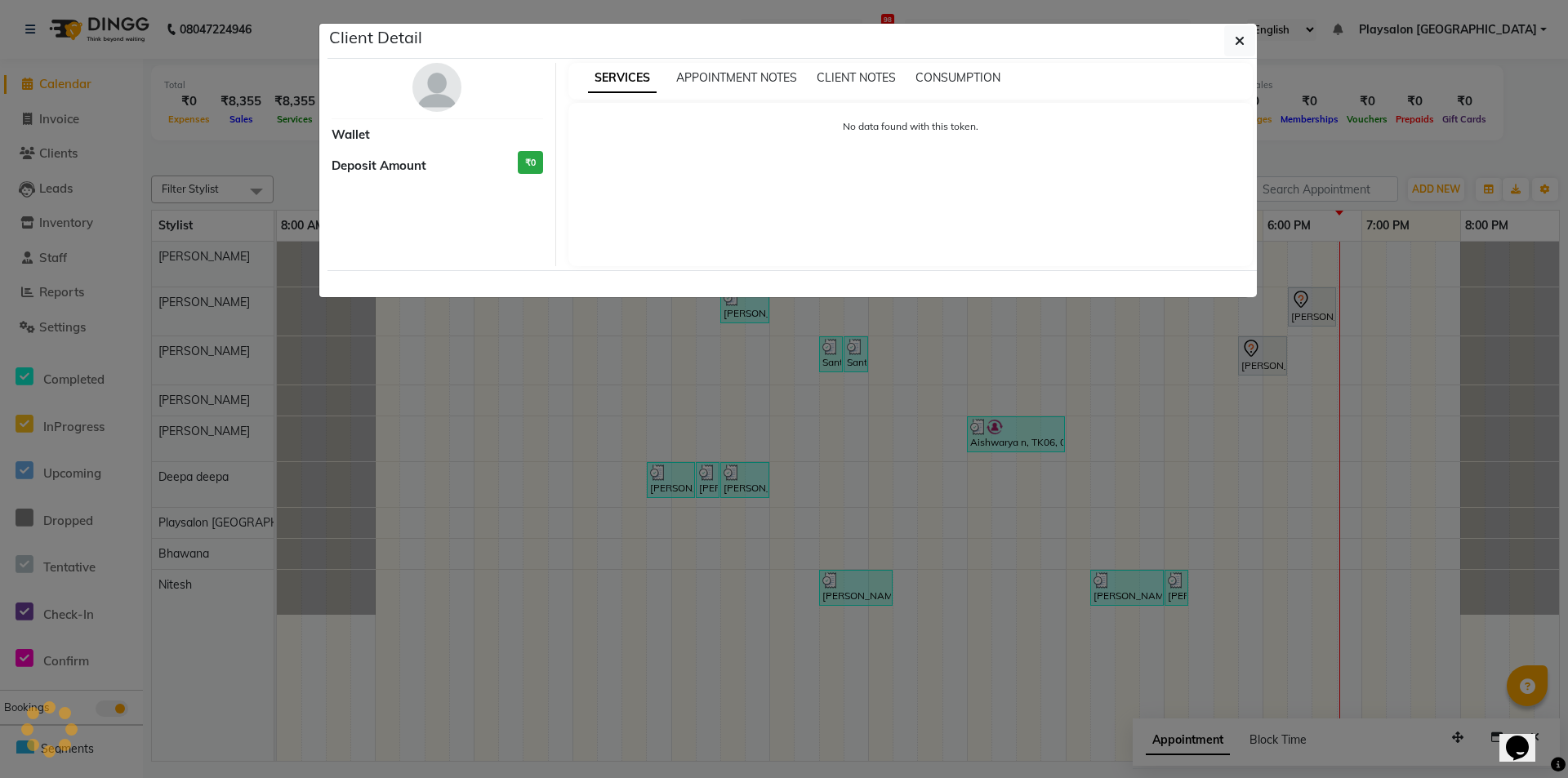
select select "7"
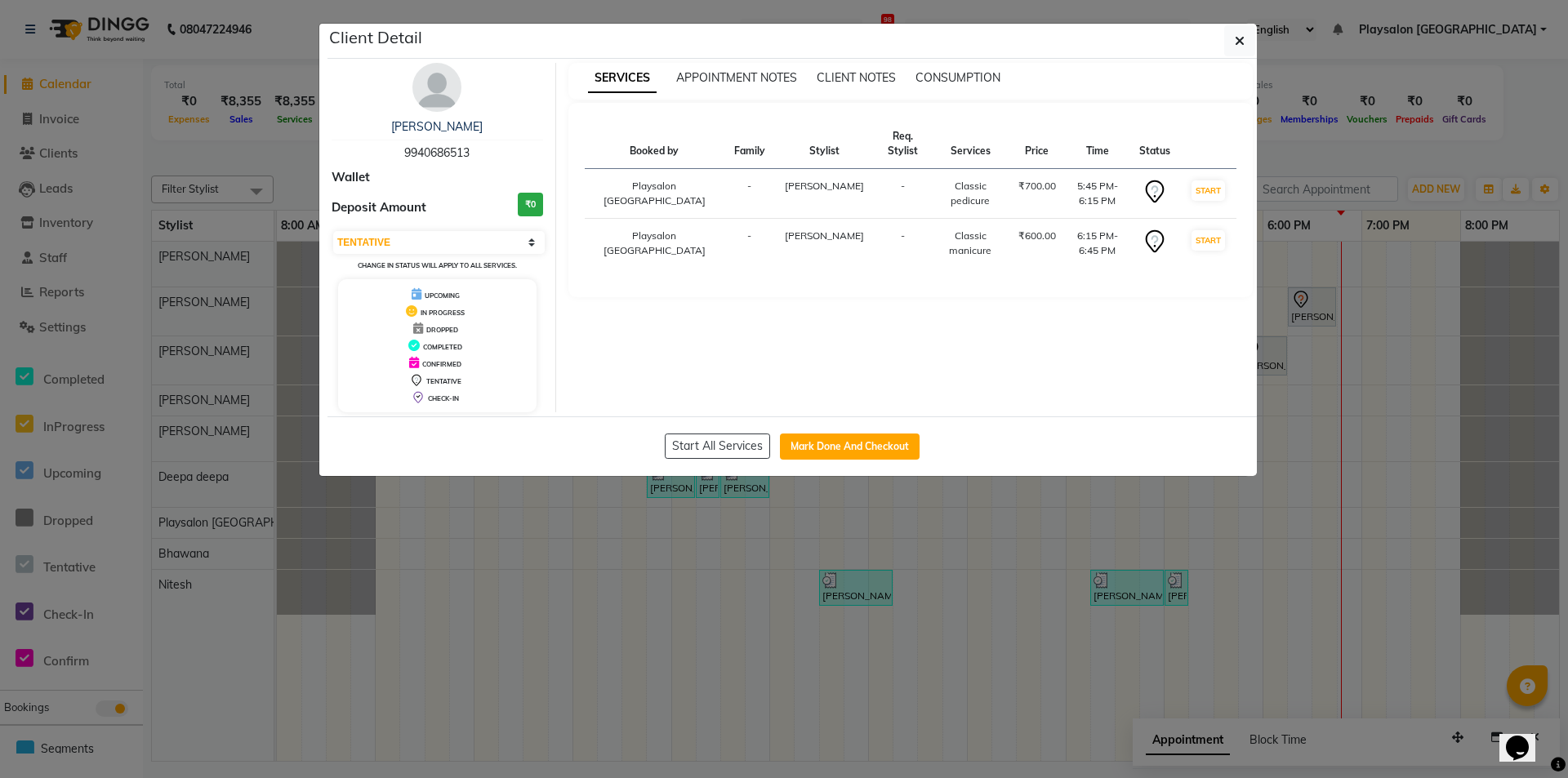
drag, startPoint x: 1236, startPoint y: 33, endPoint x: 1182, endPoint y: 73, distance: 67.2
click at [1236, 34] on span "button" at bounding box center [1239, 41] width 10 height 17
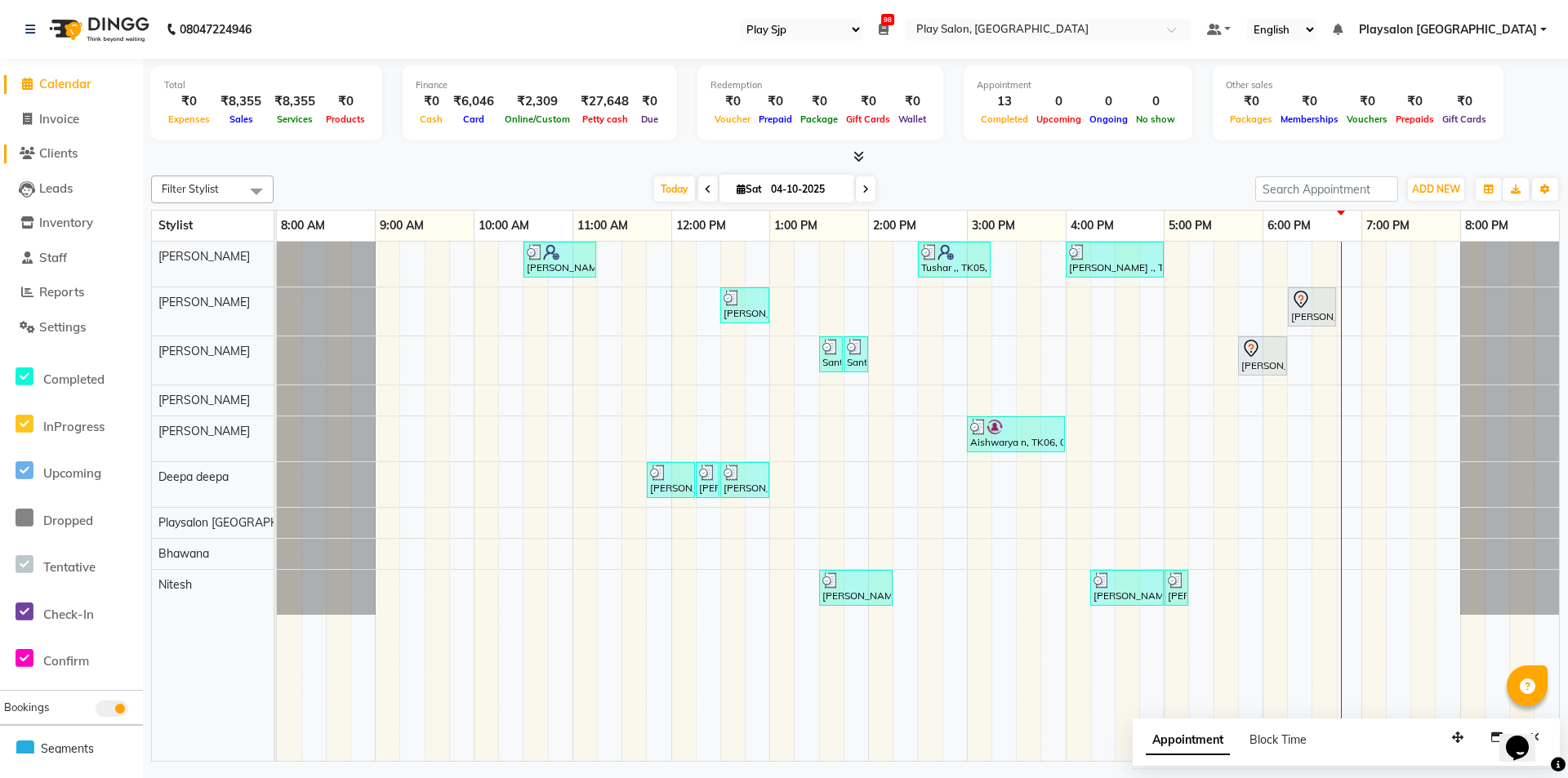
click at [59, 151] on span "Clients" at bounding box center [59, 152] width 39 height 16
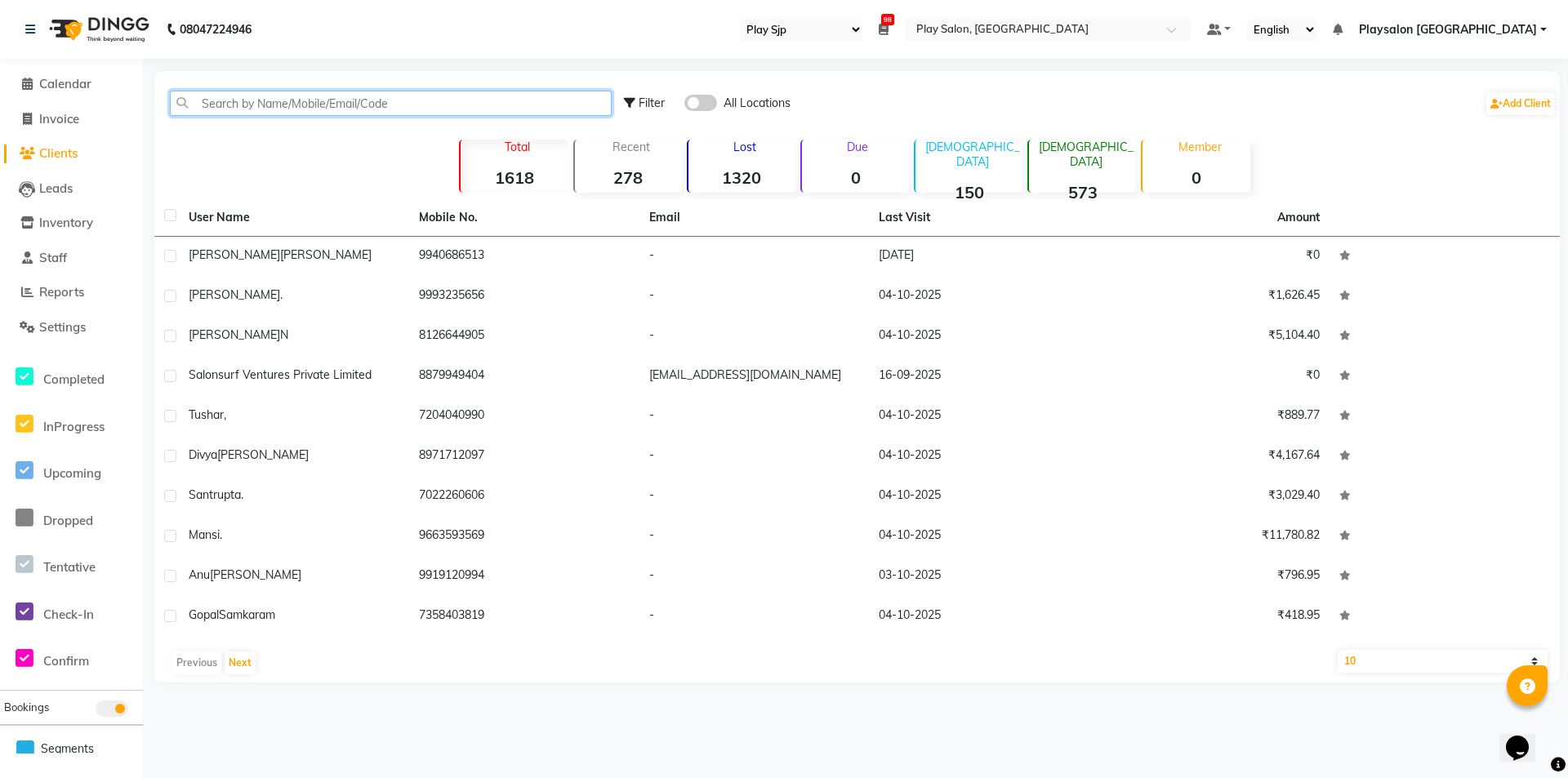
click at [231, 101] on input "text" at bounding box center [390, 104] width 442 height 26
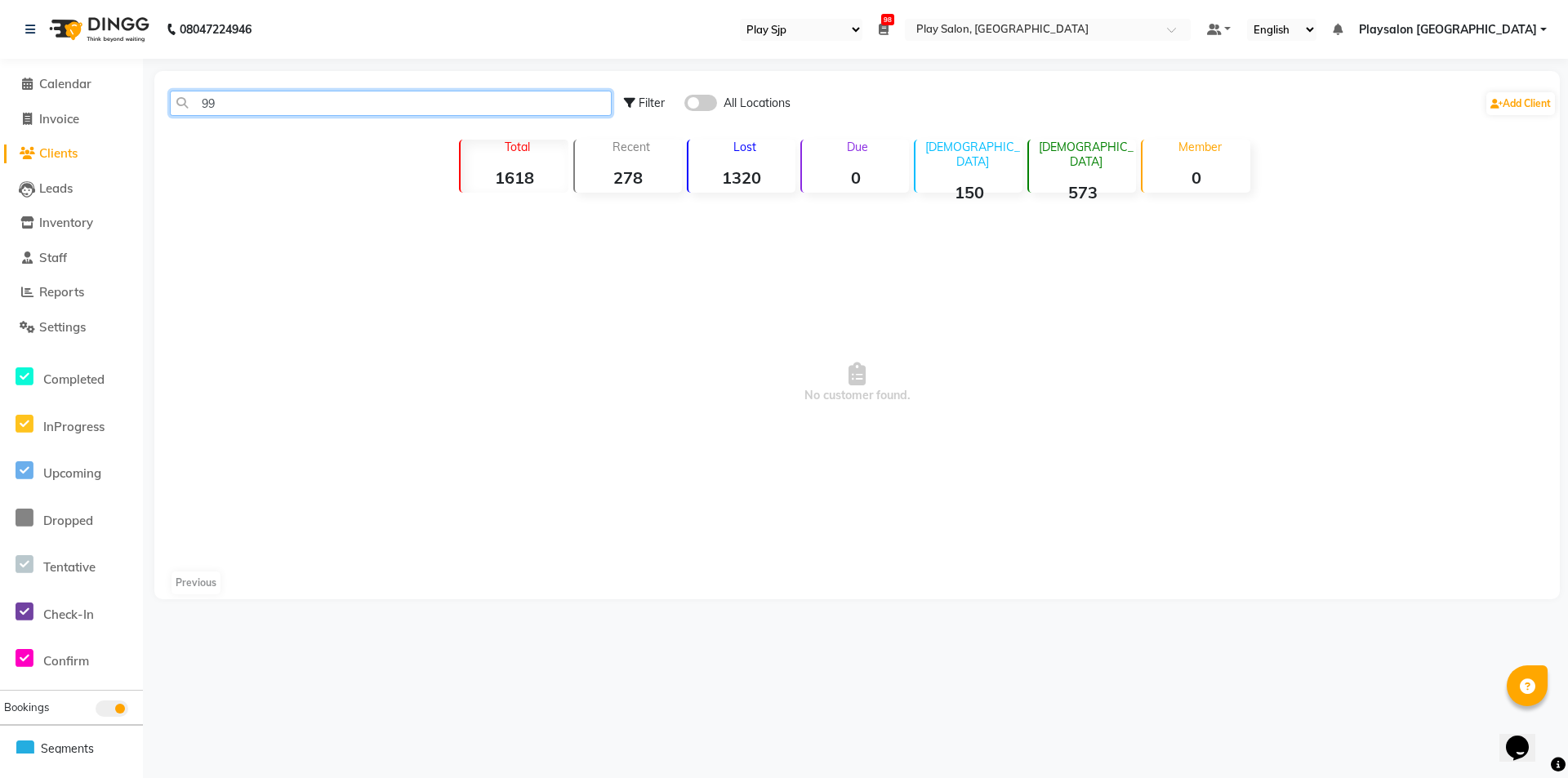
type input "9"
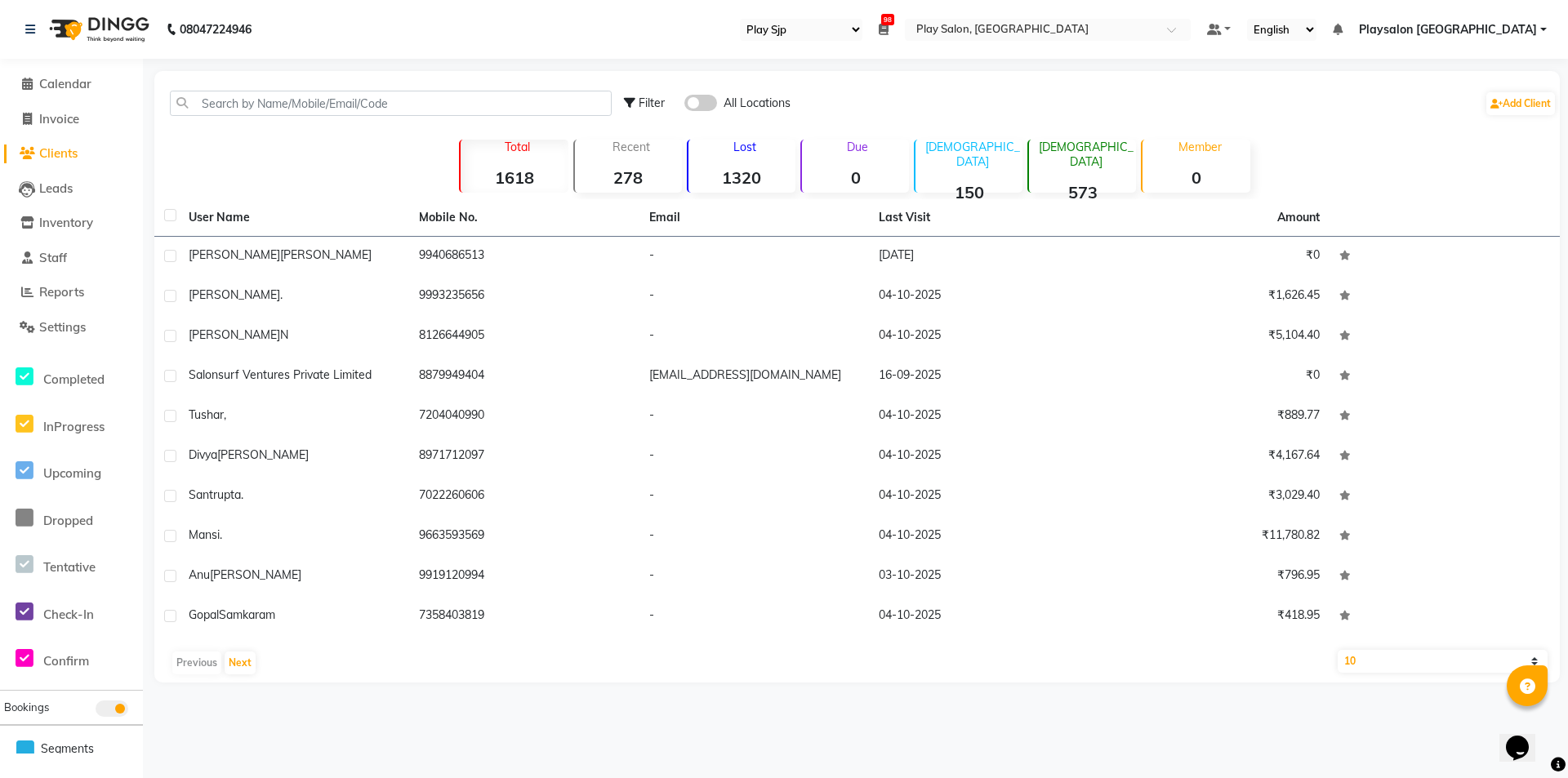
click at [248, 128] on div "Filter All Locations Add Client" at bounding box center [857, 103] width 1399 height 51
click at [72, 87] on span "Calendar" at bounding box center [65, 83] width 52 height 16
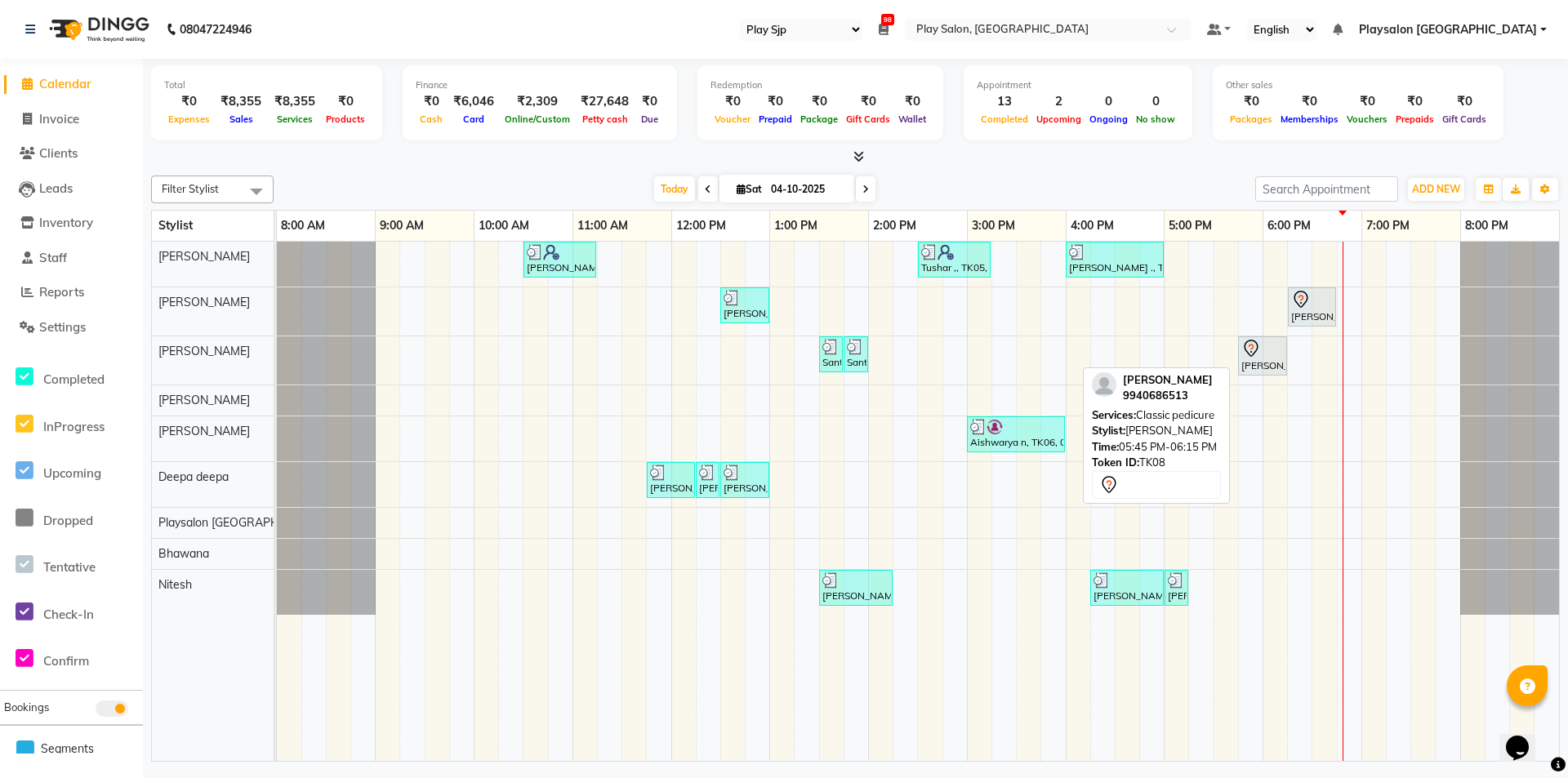
click at [1268, 352] on div at bounding box center [1262, 348] width 42 height 19
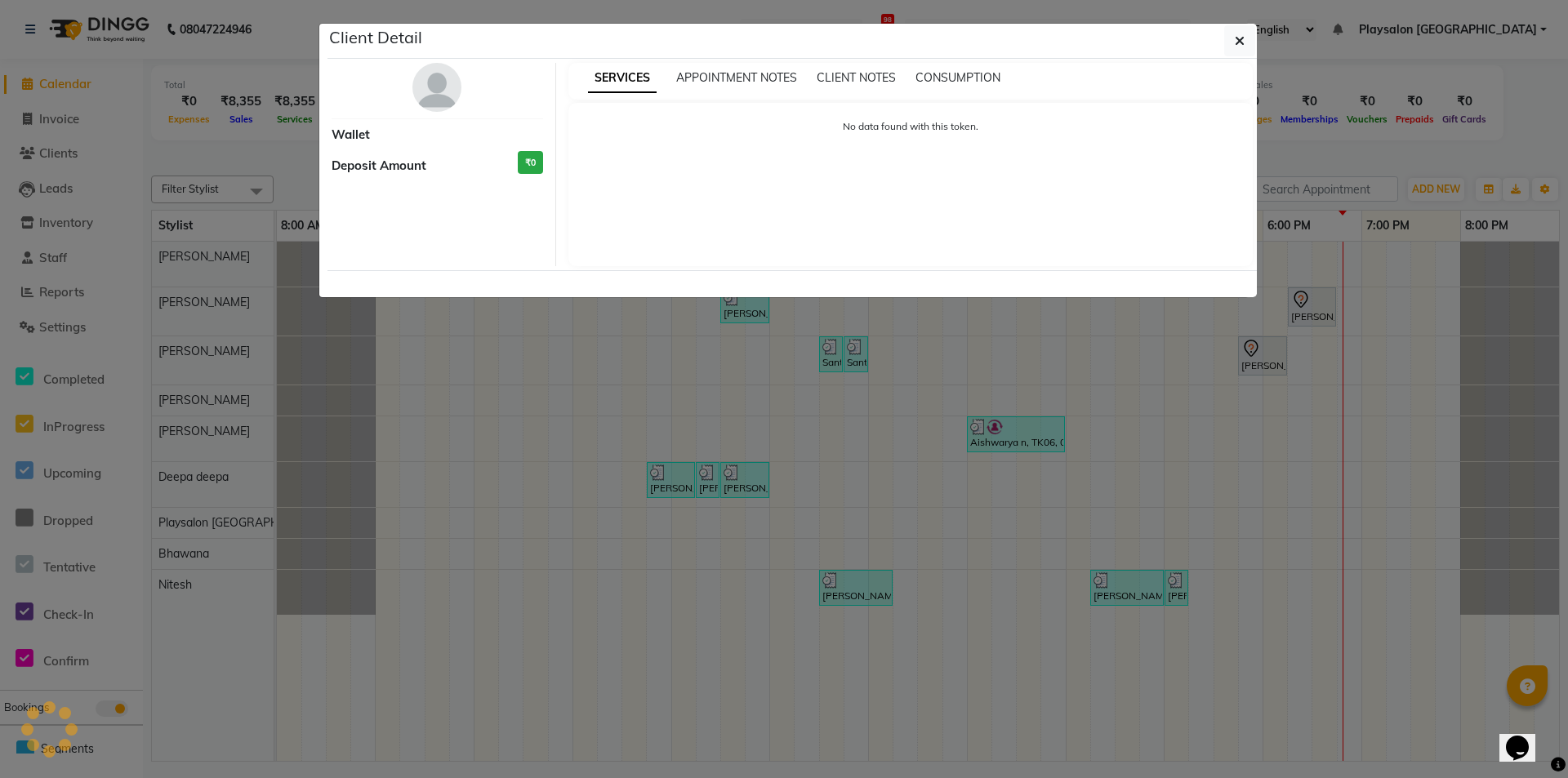
select select "7"
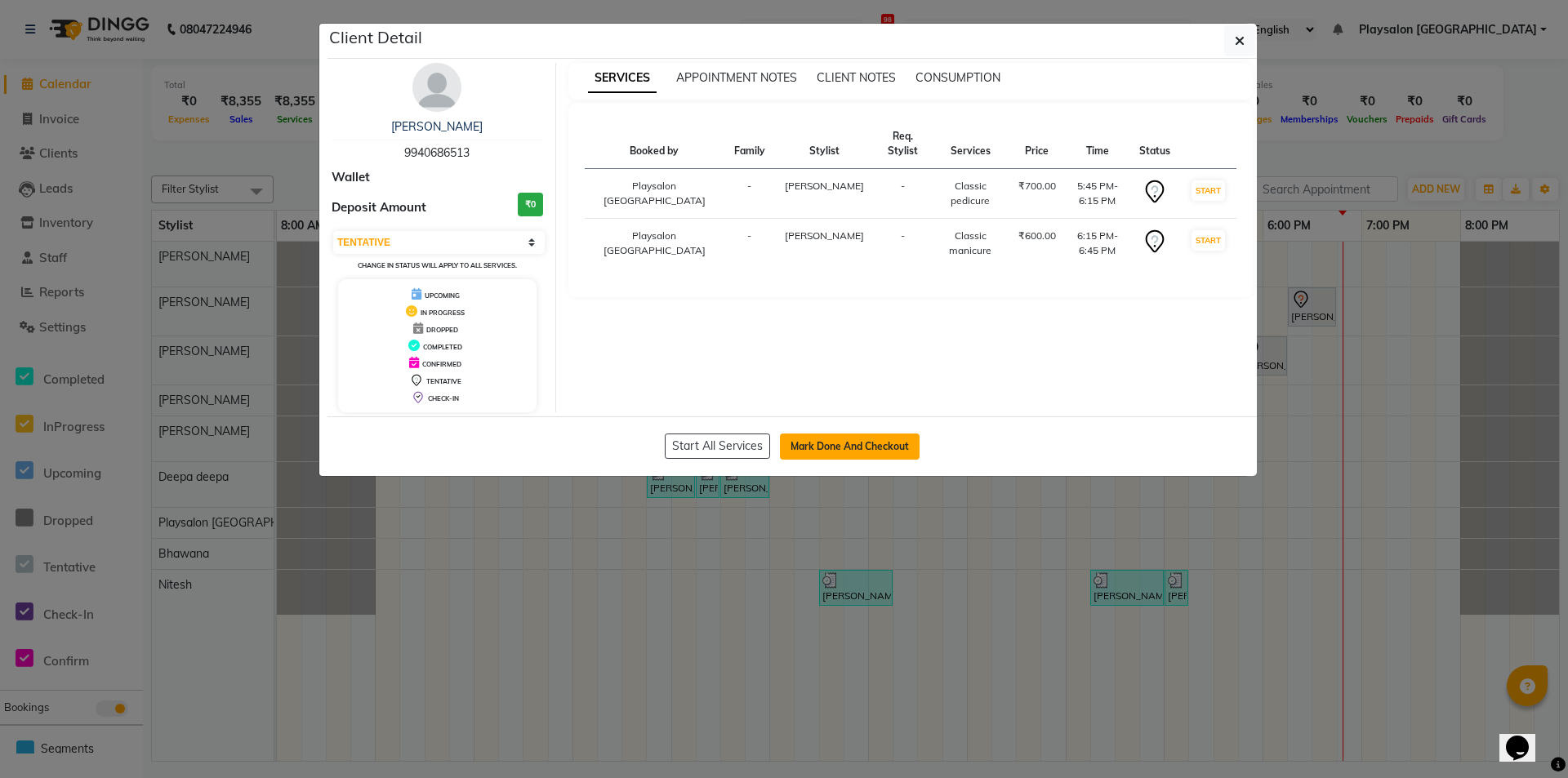
click at [854, 436] on button "Mark Done And Checkout" at bounding box center [849, 446] width 140 height 26
select select "8308"
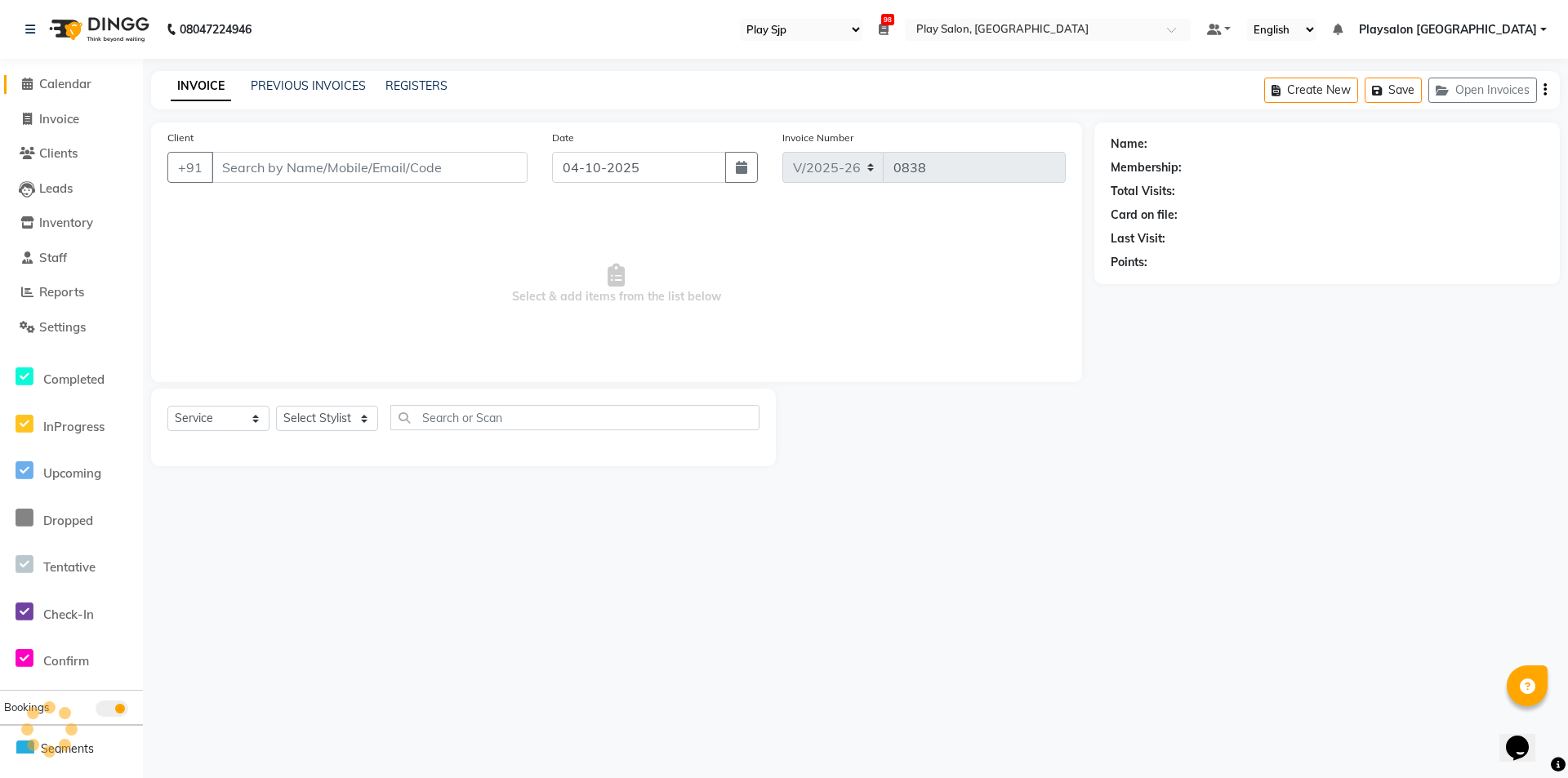
select select "product"
select select "80387"
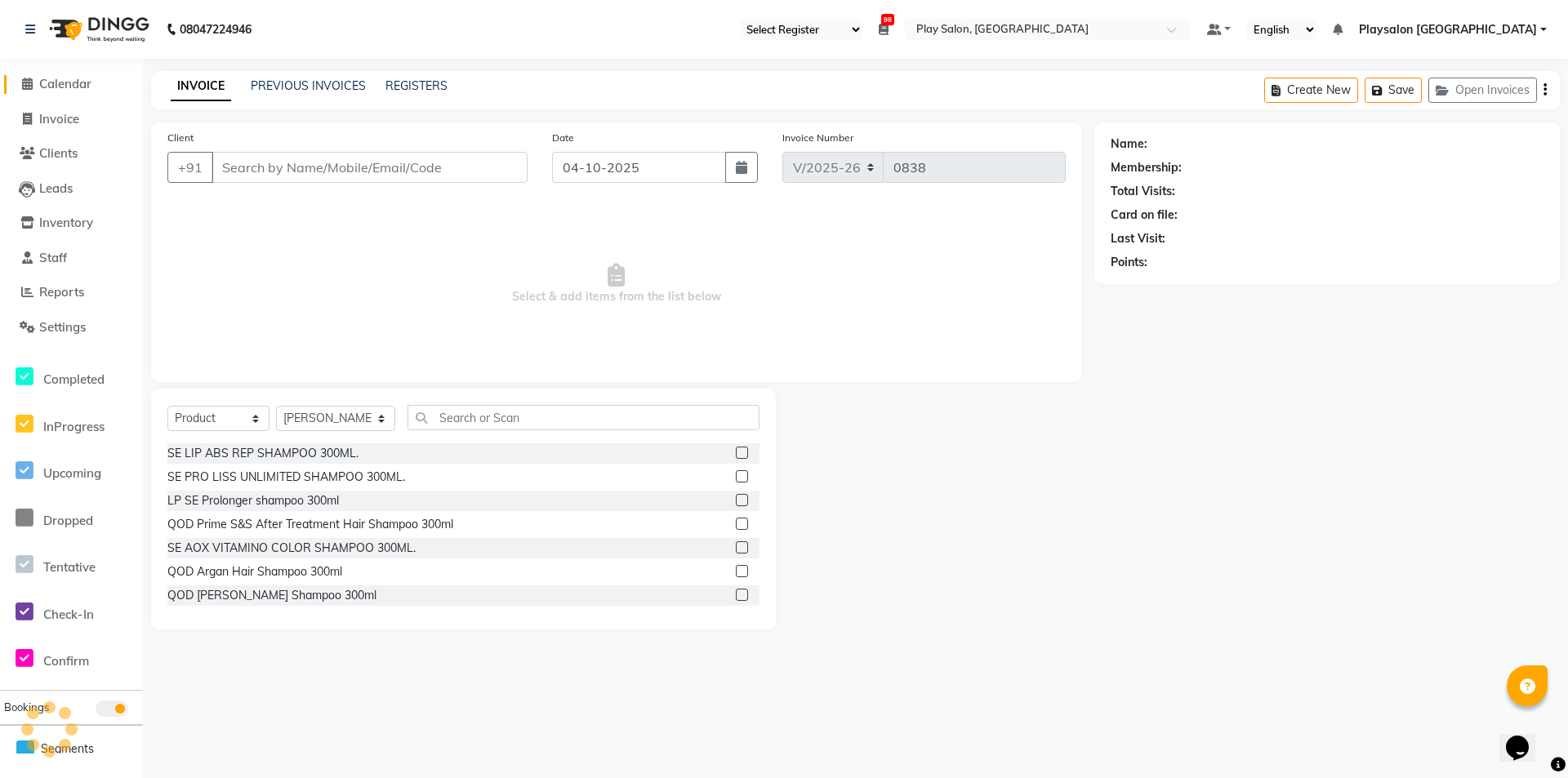
type input "9940686513"
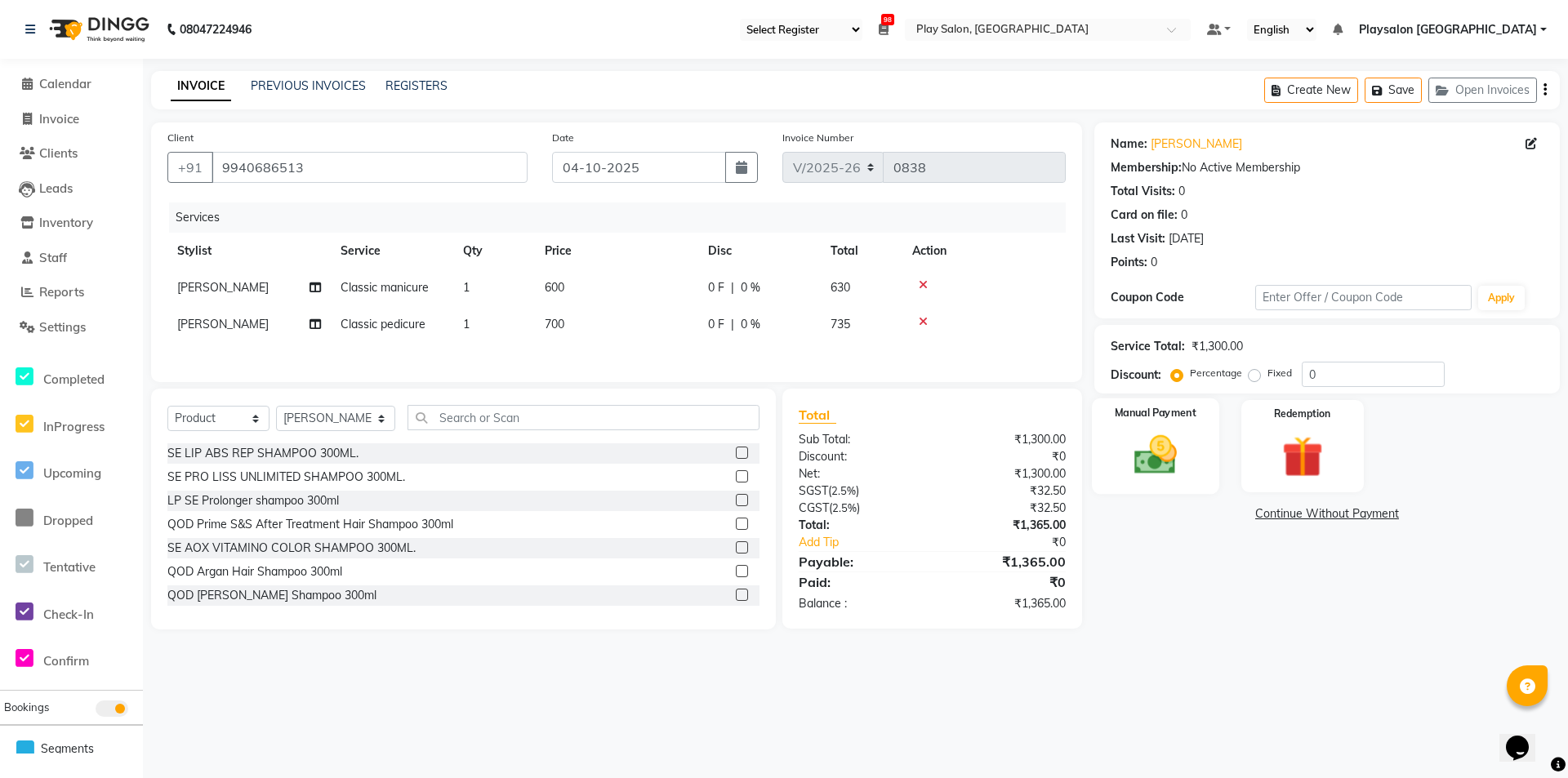
click at [1156, 447] on img at bounding box center [1155, 455] width 70 height 50
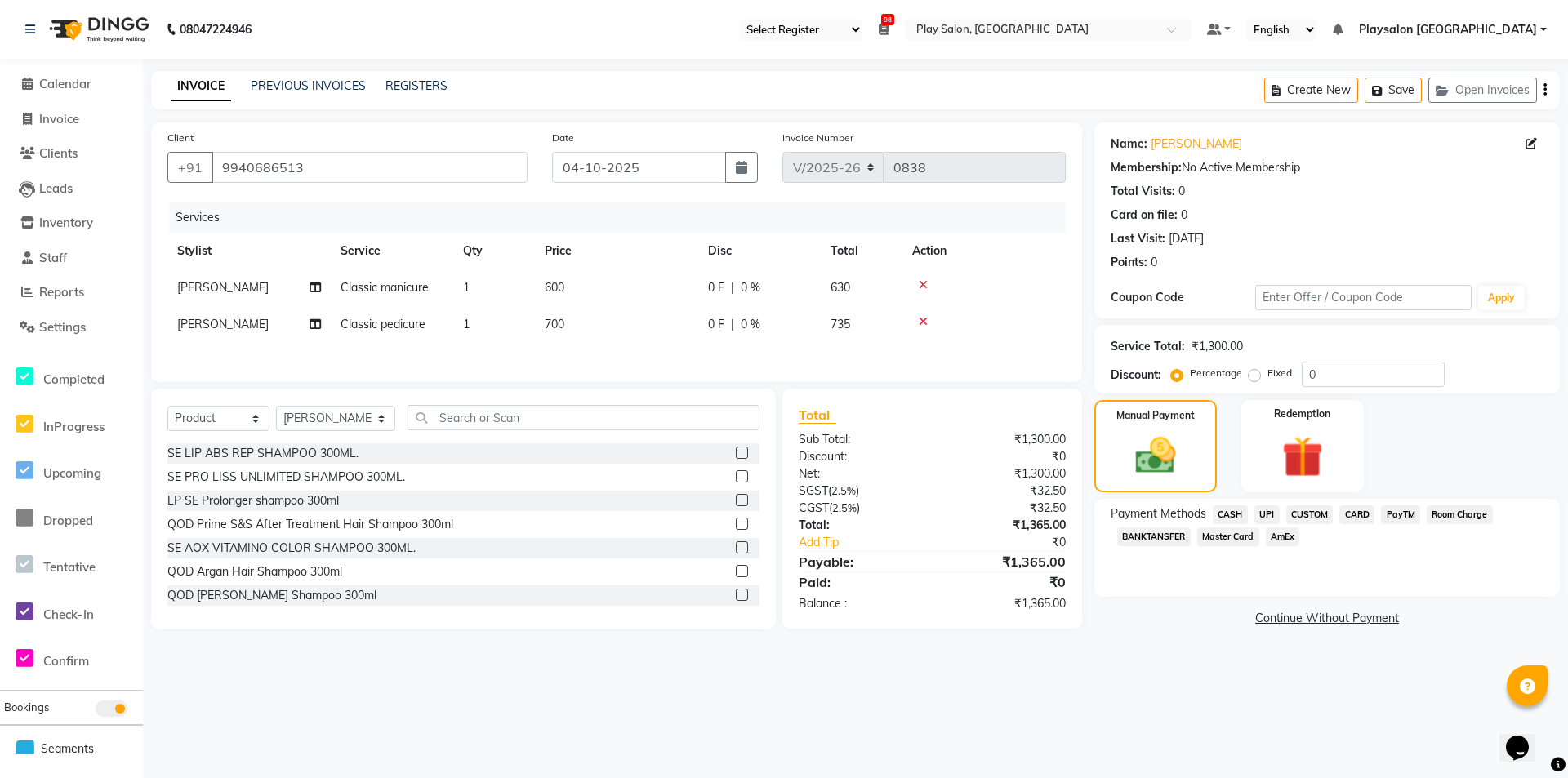
click at [1235, 514] on span "CASH" at bounding box center [1230, 515] width 35 height 18
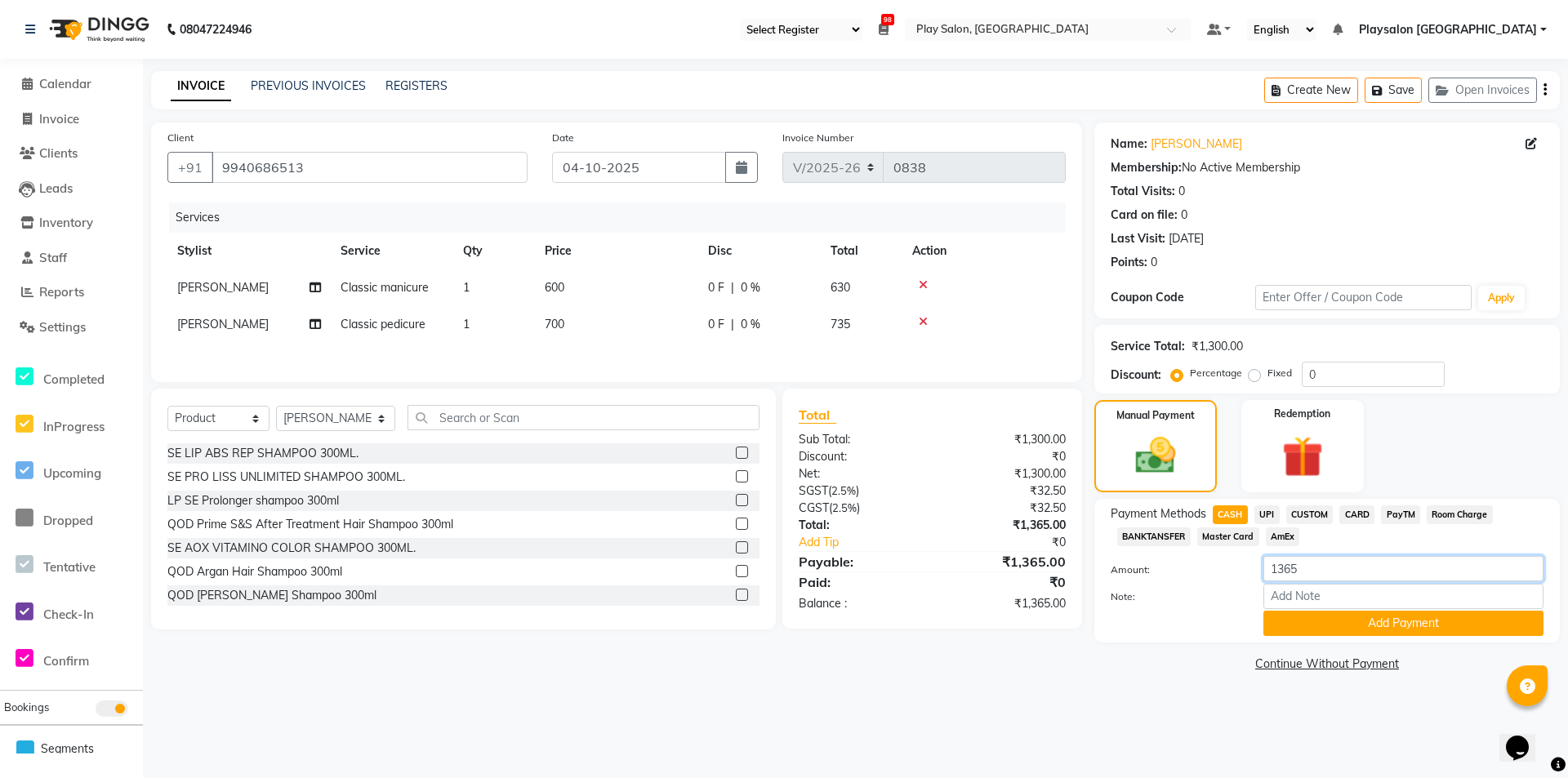
drag, startPoint x: 1310, startPoint y: 563, endPoint x: 1246, endPoint y: 582, distance: 66.8
click at [1246, 582] on div "Amount: 1365" at bounding box center [1327, 570] width 457 height 28
type input "1300"
click at [1392, 618] on button "Add Payment" at bounding box center [1403, 623] width 280 height 26
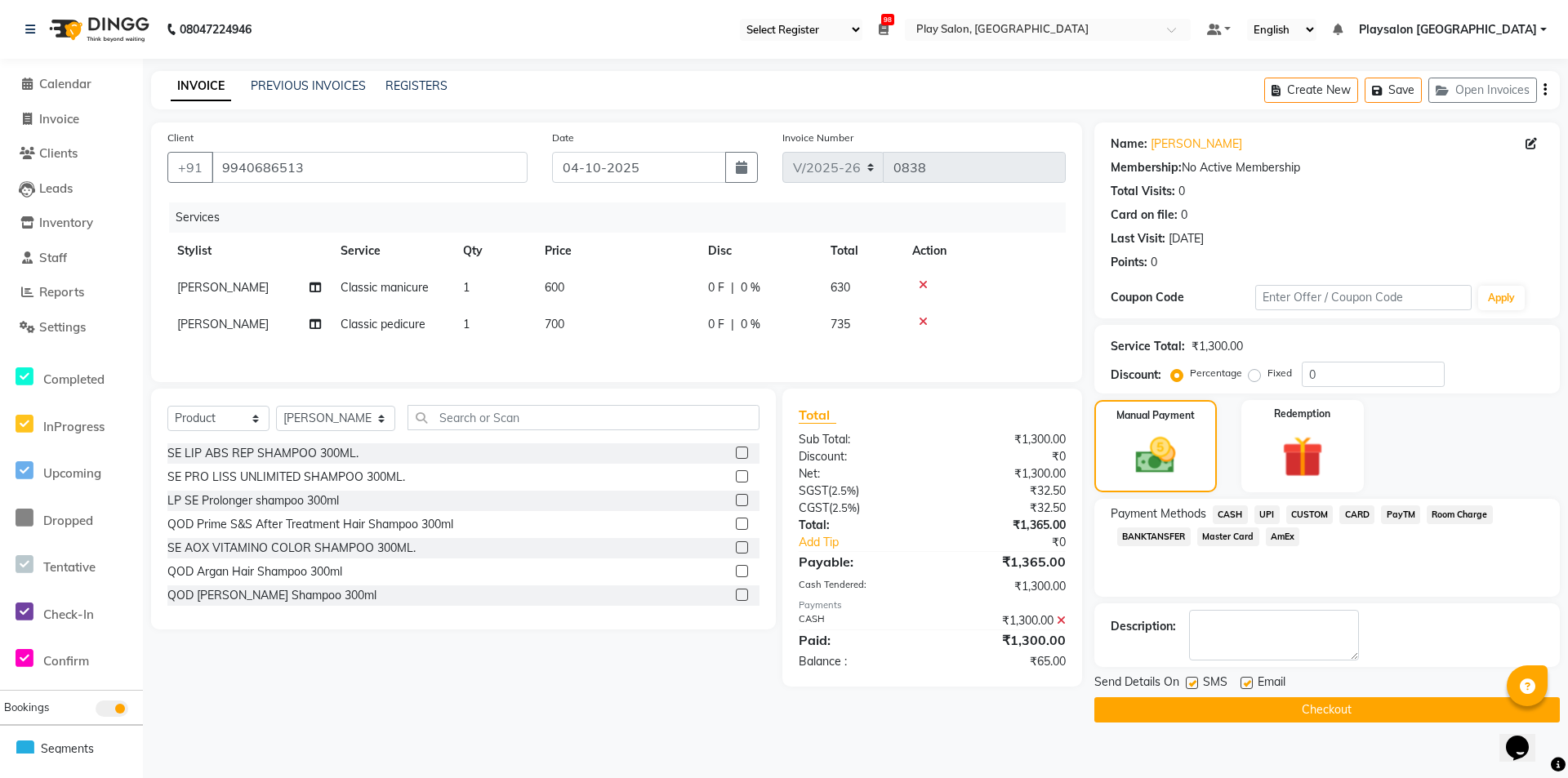
click at [1267, 508] on span "UPI" at bounding box center [1267, 515] width 26 height 18
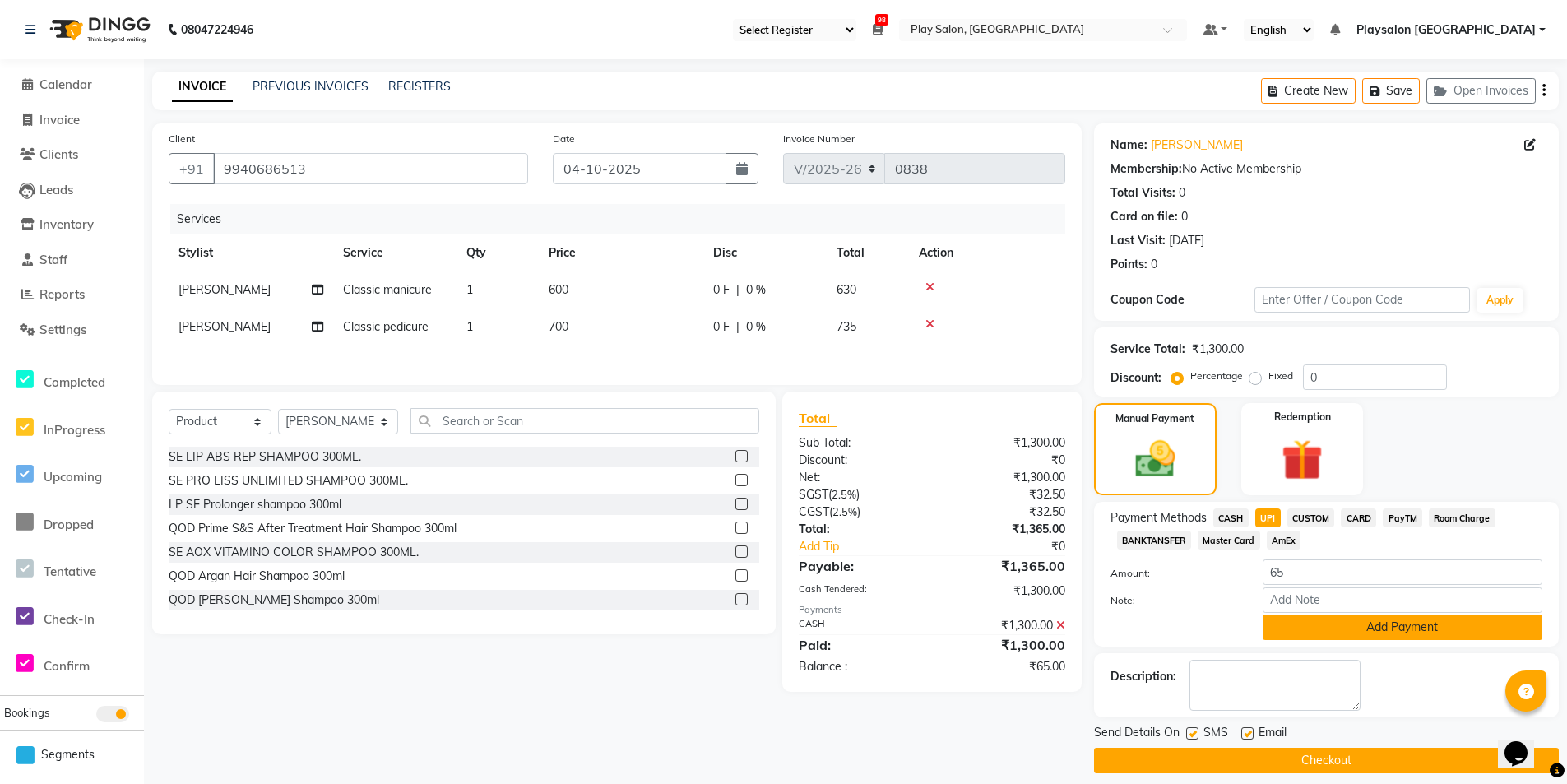
click at [1316, 628] on button "Add Payment" at bounding box center [1402, 627] width 279 height 26
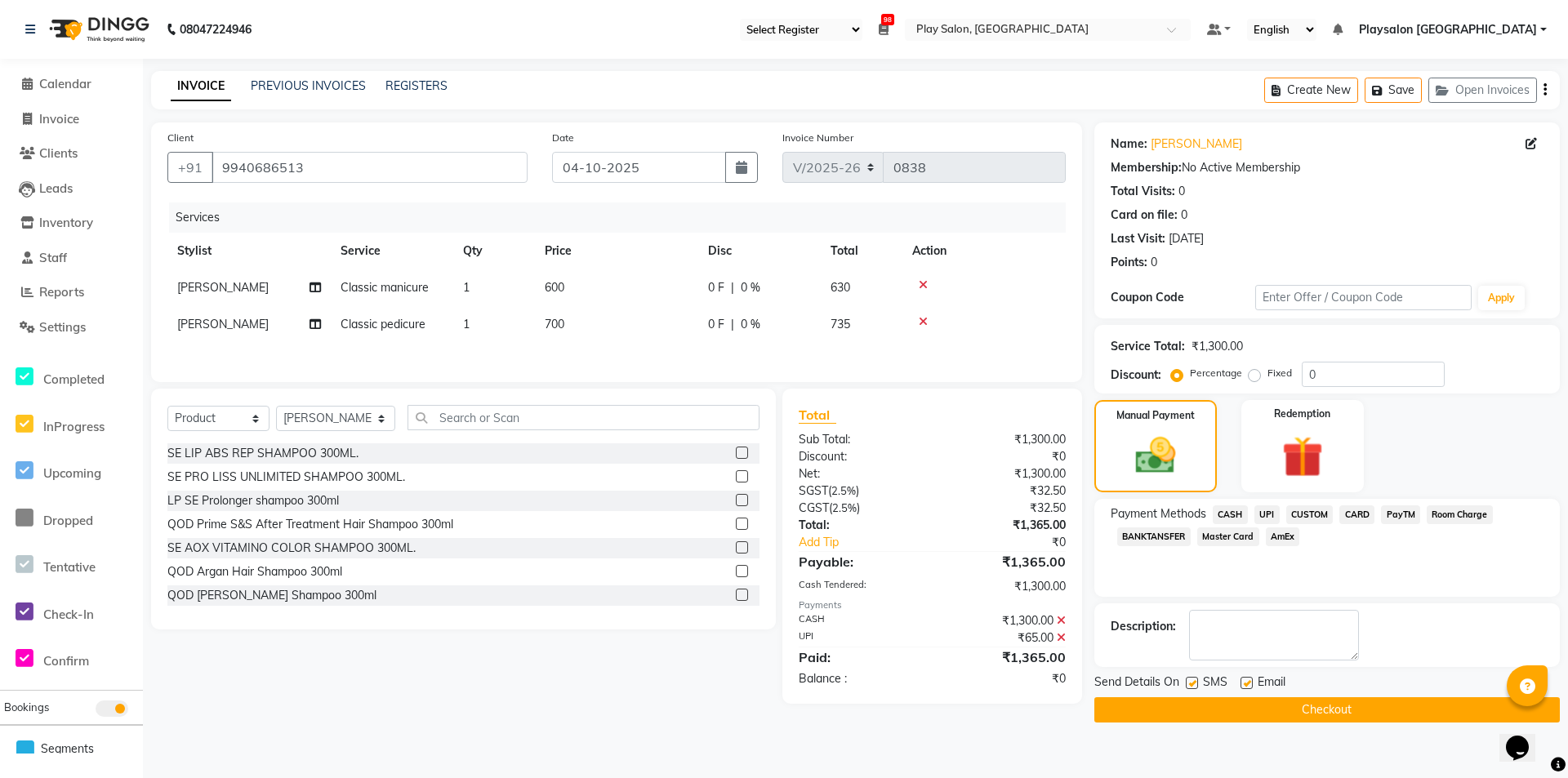
click at [1194, 682] on label at bounding box center [1191, 682] width 12 height 12
click at [1194, 682] on input "checkbox" at bounding box center [1191, 684] width 11 height 11
checkbox input "false"
click at [1241, 681] on label at bounding box center [1246, 682] width 12 height 12
click at [1241, 681] on input "checkbox" at bounding box center [1246, 684] width 11 height 11
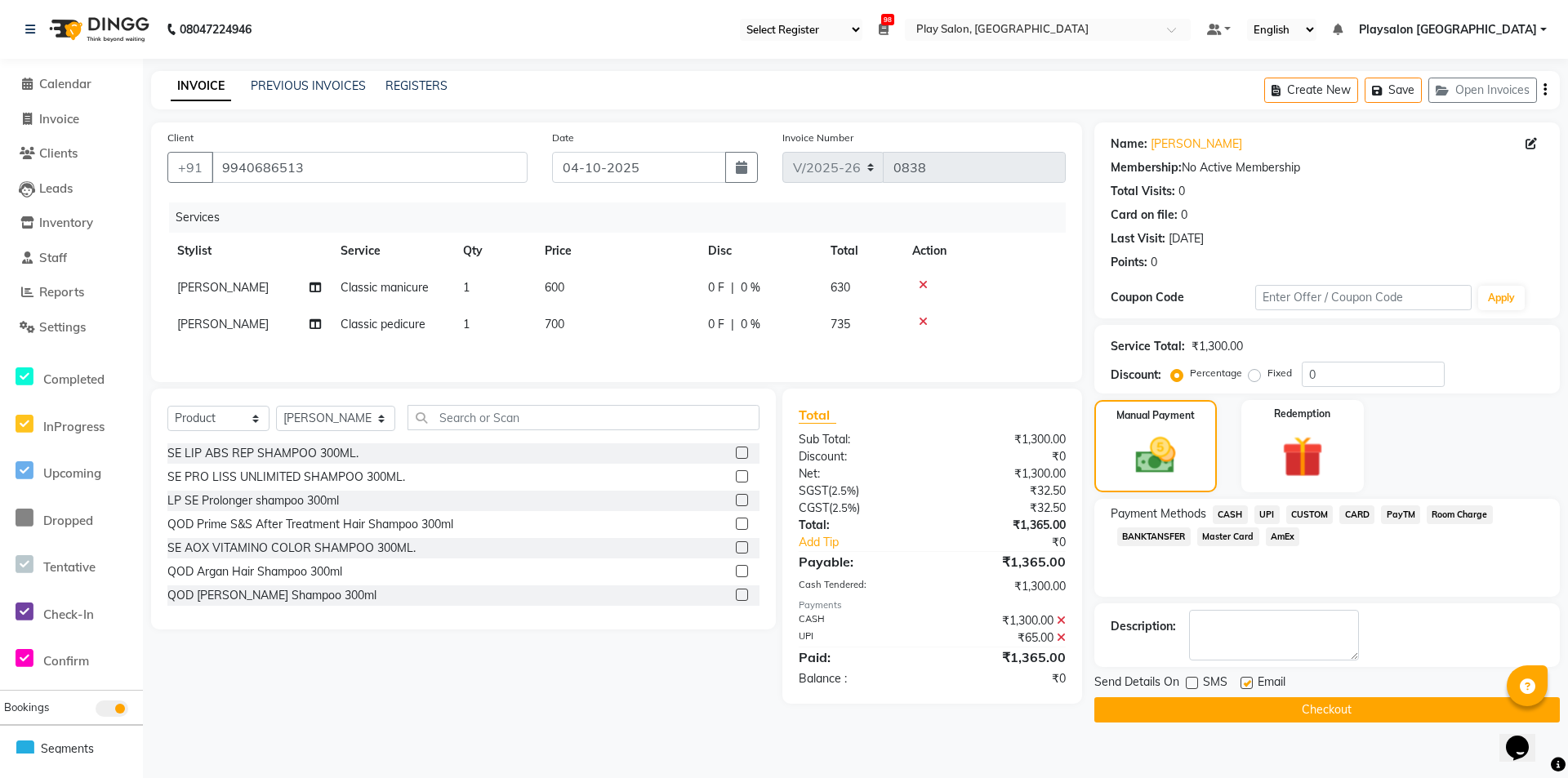
checkbox input "false"
click at [1239, 702] on button "Checkout" at bounding box center [1327, 710] width 465 height 26
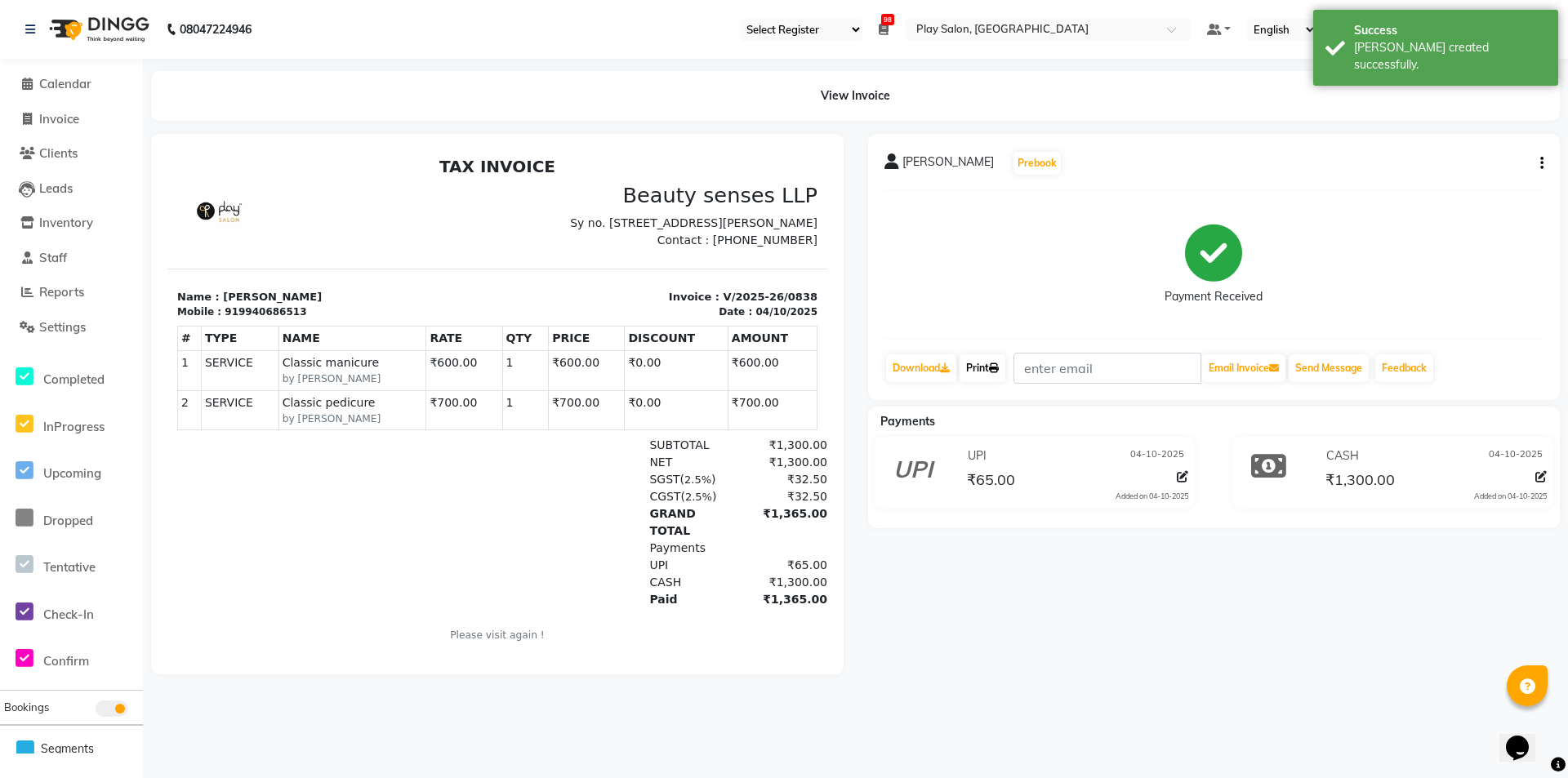
click at [981, 365] on link "Print" at bounding box center [982, 368] width 46 height 28
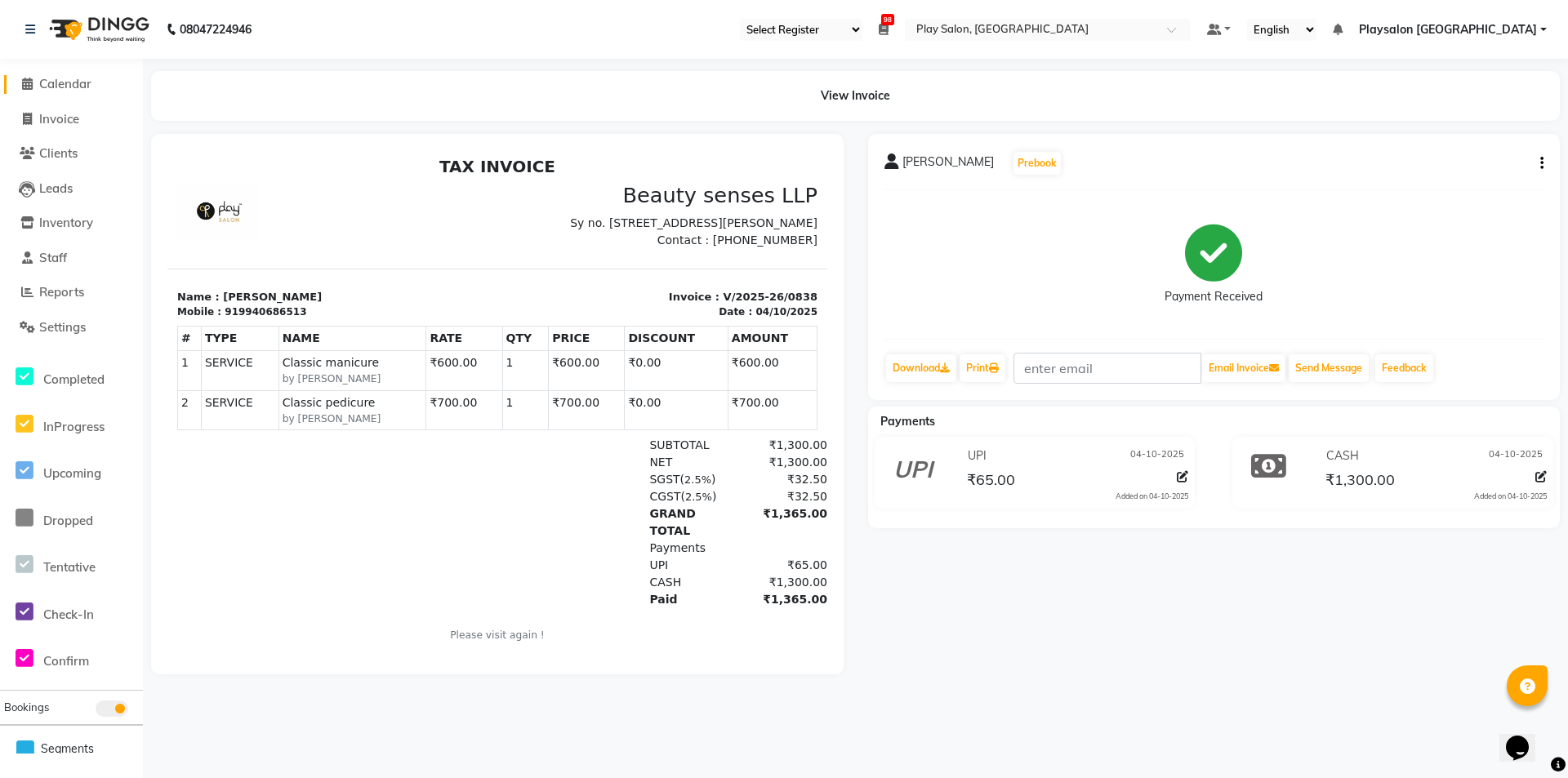
click at [65, 80] on span "Calendar" at bounding box center [65, 83] width 52 height 16
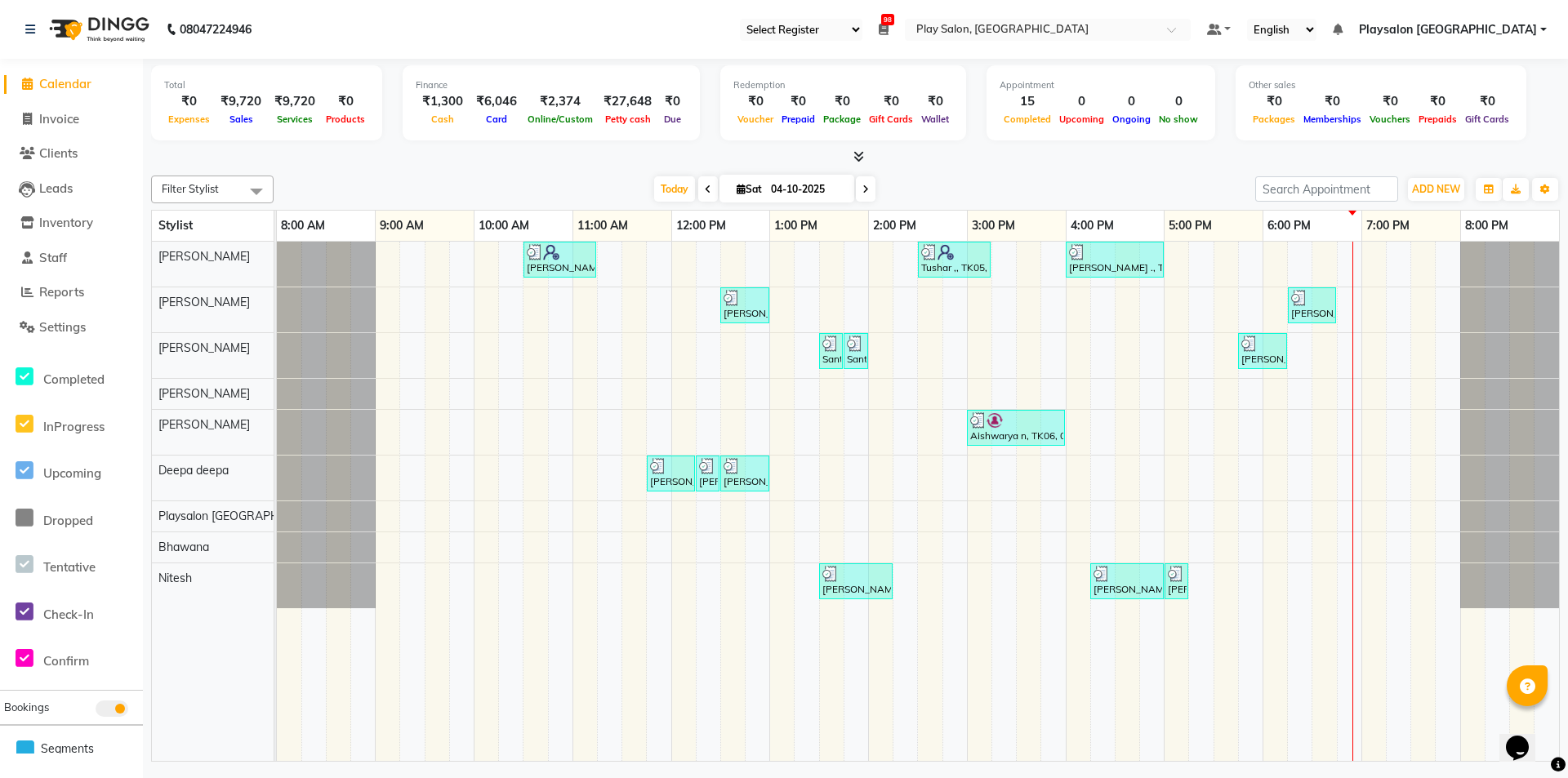
click at [532, 171] on div "Filter Stylist Select All [PERSON_NAME] [PERSON_NAME] [PERSON_NAME] Yimkhiung […" at bounding box center [856, 465] width 1408 height 593
